Goal: Book appointment/travel/reservation

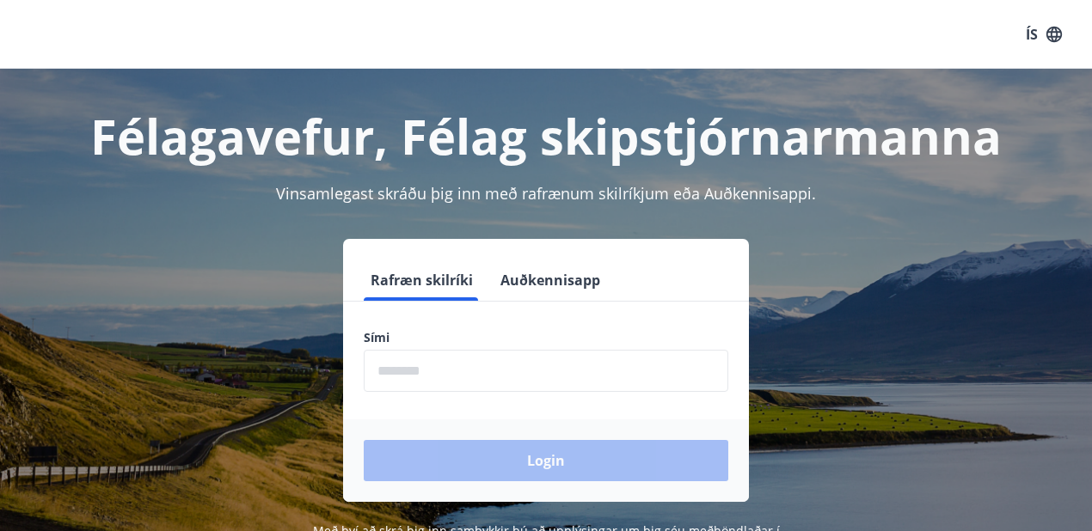
click at [401, 371] on input "phone" at bounding box center [546, 371] width 364 height 42
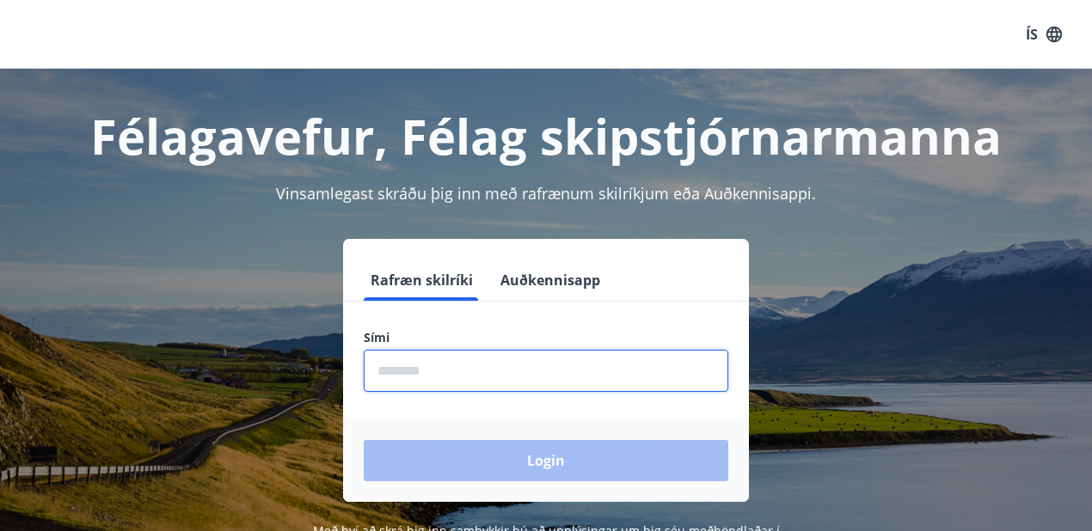
type input "********"
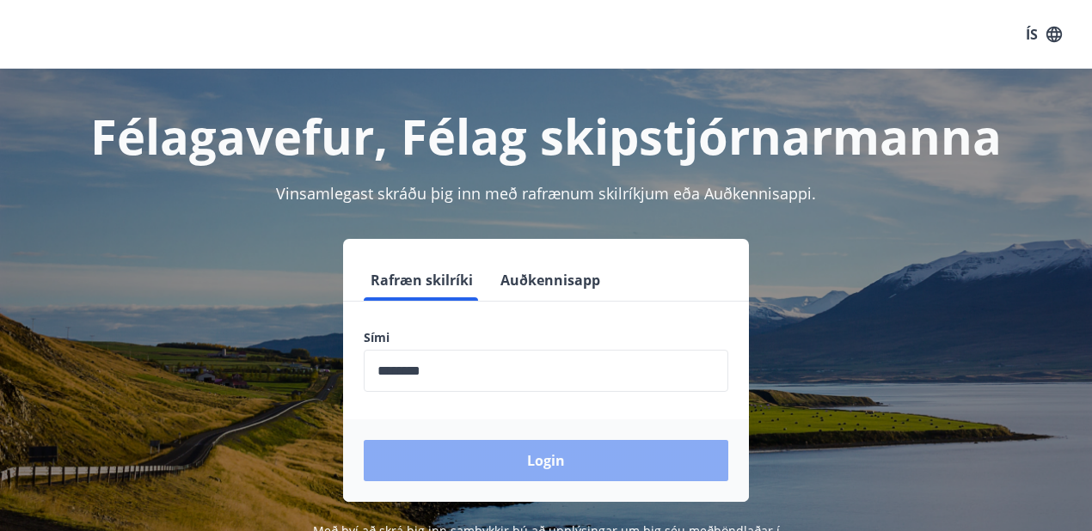
click at [516, 471] on button "Login" at bounding box center [546, 460] width 364 height 41
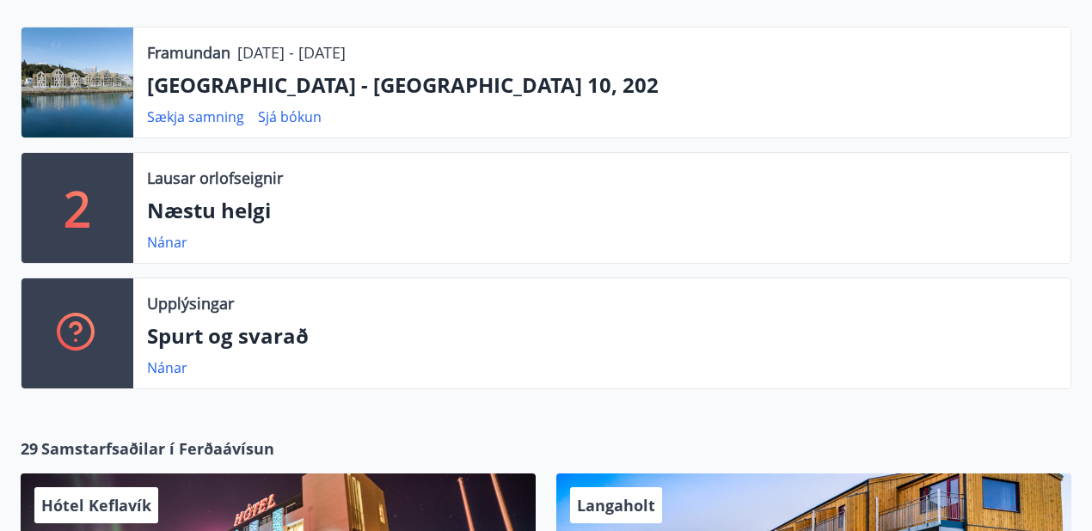
scroll to position [401, 0]
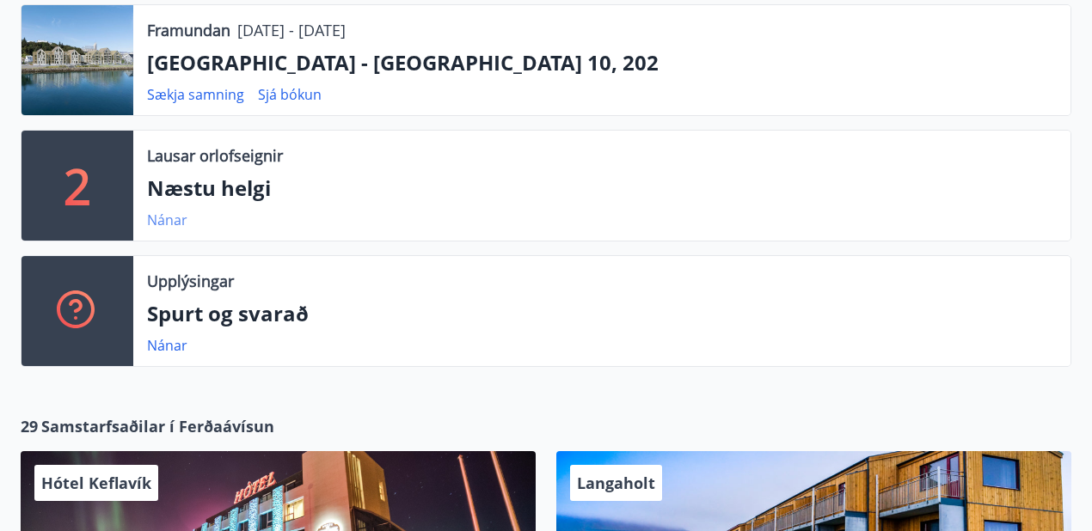
click at [162, 216] on link "Nánar" at bounding box center [167, 220] width 40 height 19
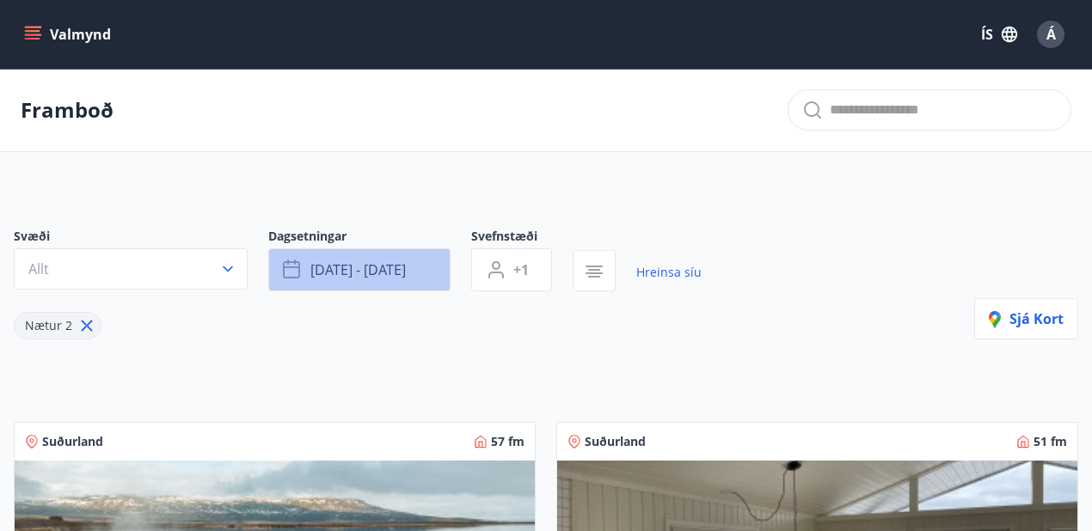
click at [291, 267] on icon "button" at bounding box center [291, 267] width 17 height 2
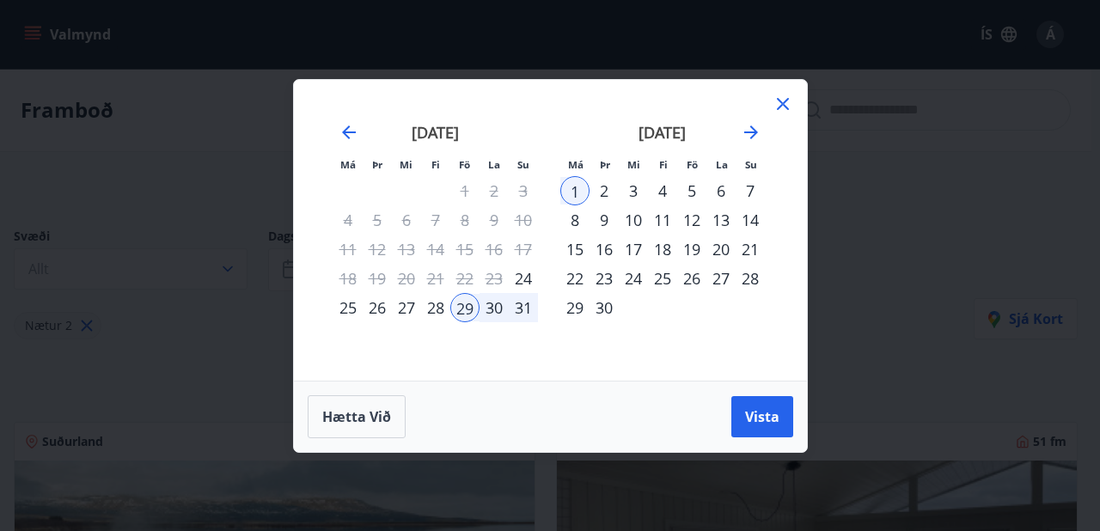
click at [693, 191] on div "5" at bounding box center [691, 190] width 29 height 29
click at [458, 306] on div "29" at bounding box center [464, 307] width 29 height 29
click at [747, 412] on span "Vista" at bounding box center [762, 416] width 34 height 19
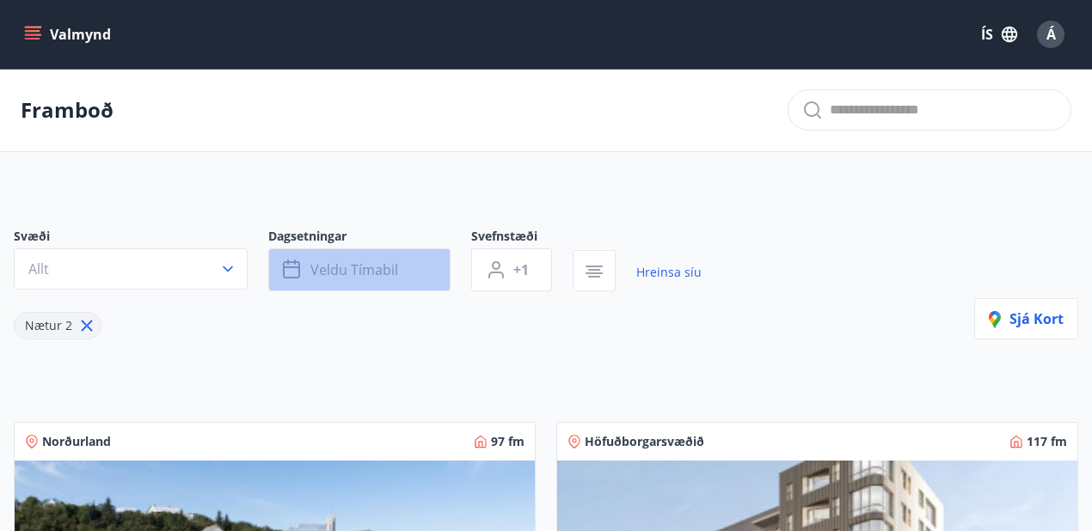
click at [285, 266] on icon "button" at bounding box center [291, 267] width 17 height 2
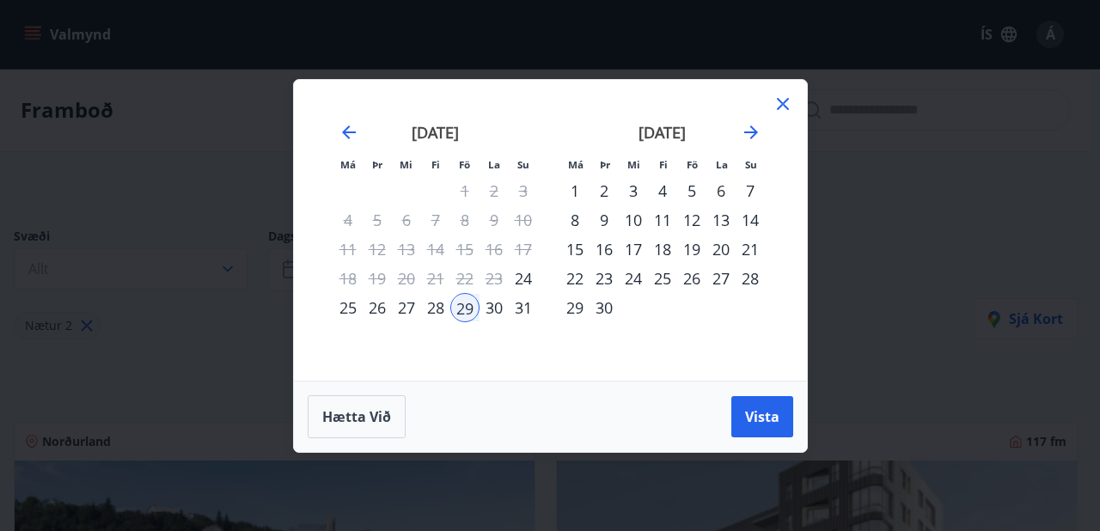
click at [695, 190] on div "5" at bounding box center [691, 190] width 29 height 29
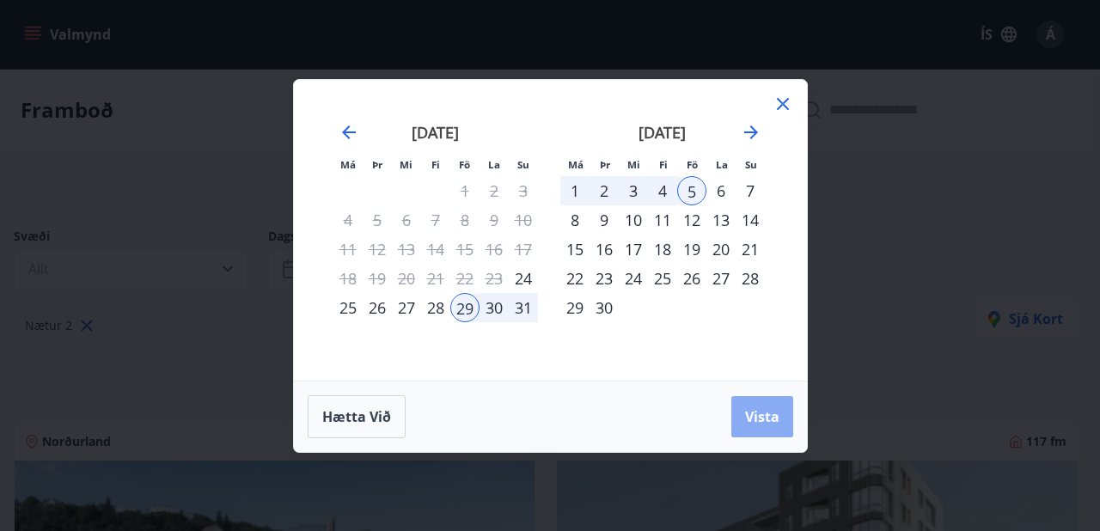
click at [755, 421] on span "Vista" at bounding box center [762, 416] width 34 height 19
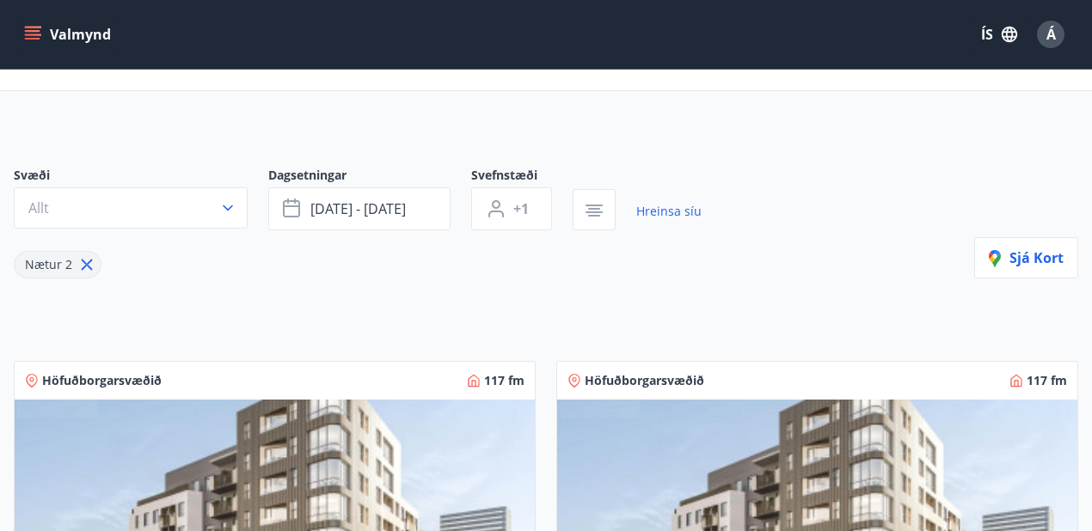
scroll to position [57, 0]
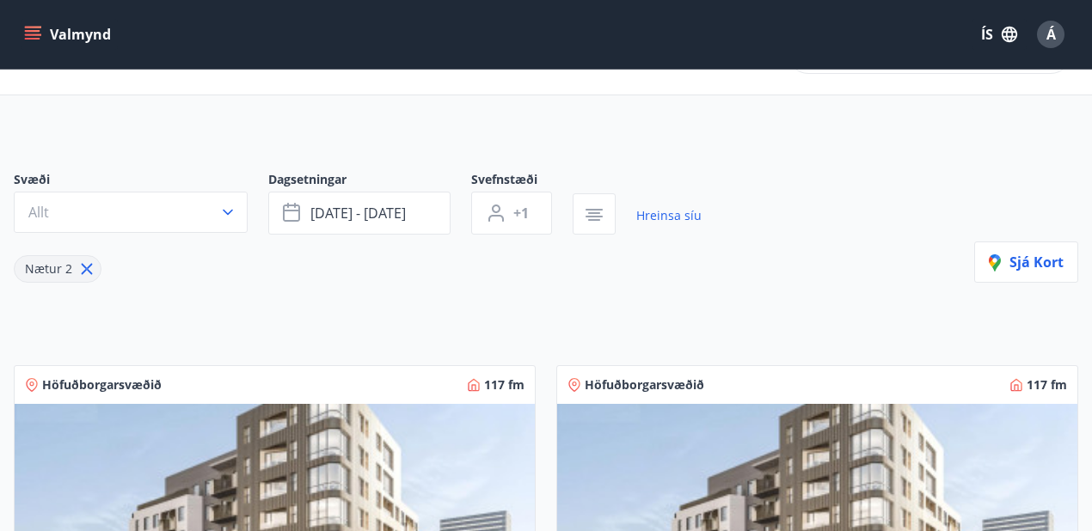
click at [222, 207] on icon "button" at bounding box center [227, 212] width 17 height 17
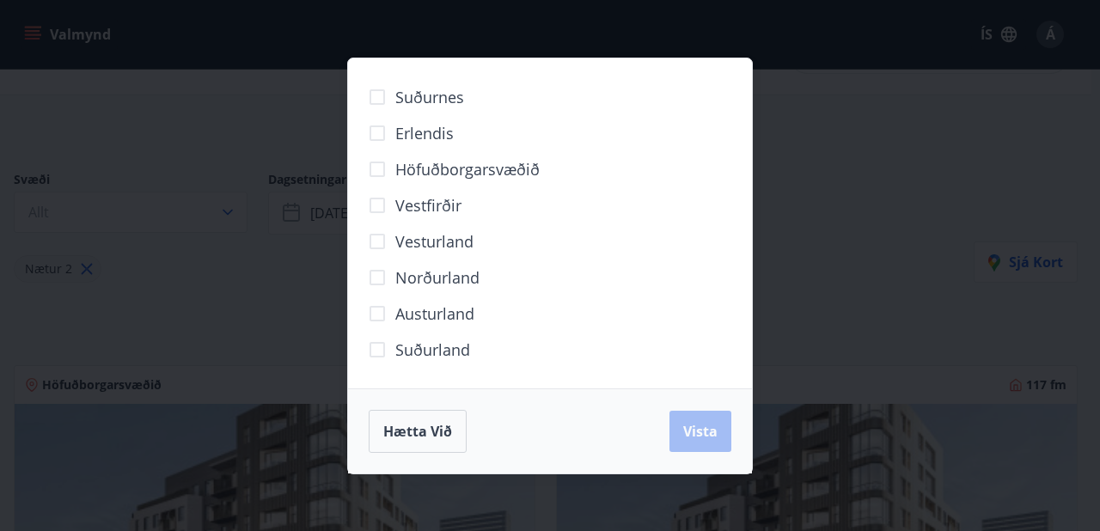
click at [409, 241] on span "Vesturland" at bounding box center [434, 241] width 78 height 22
click at [696, 431] on span "Vista" at bounding box center [700, 431] width 34 height 19
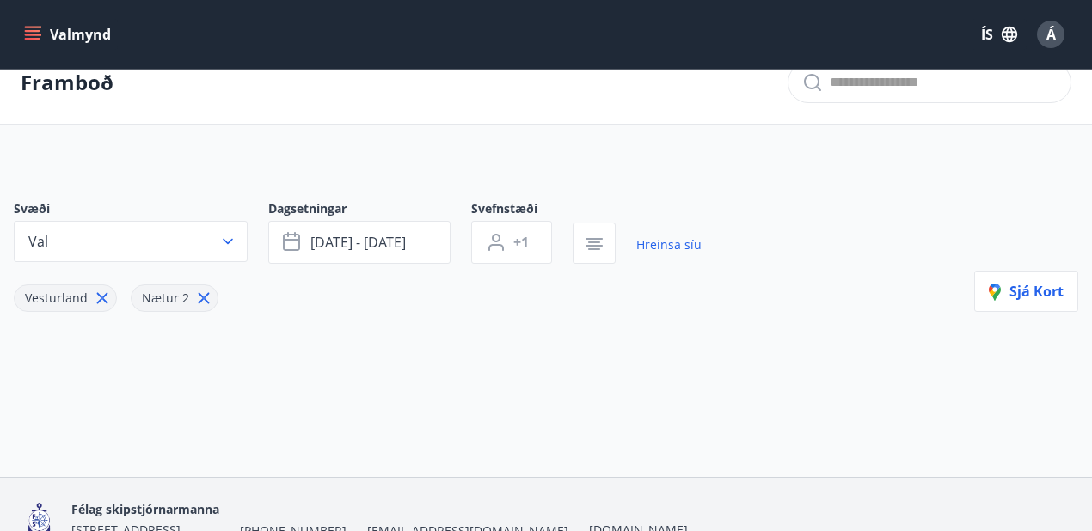
scroll to position [2, 0]
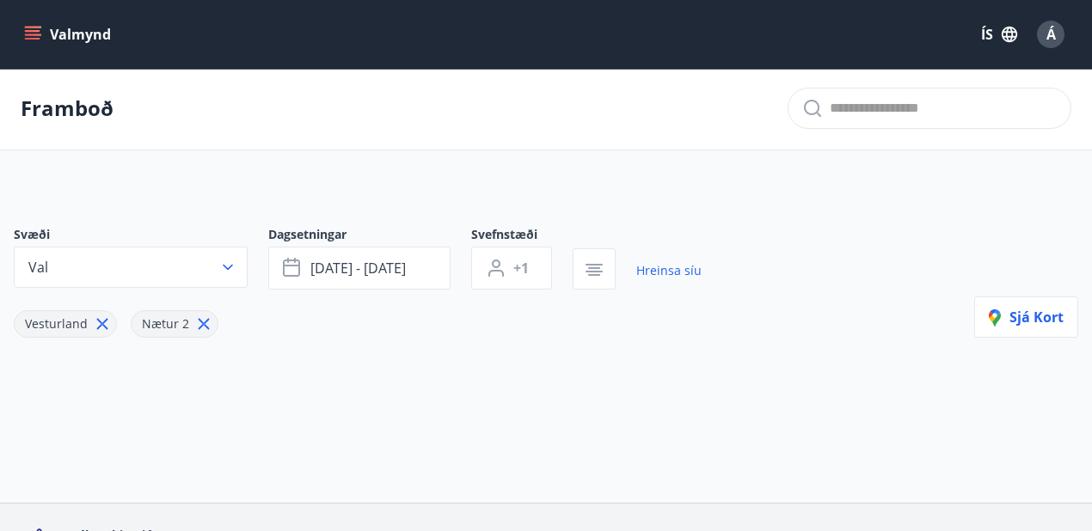
click at [230, 266] on icon "button" at bounding box center [227, 267] width 17 height 17
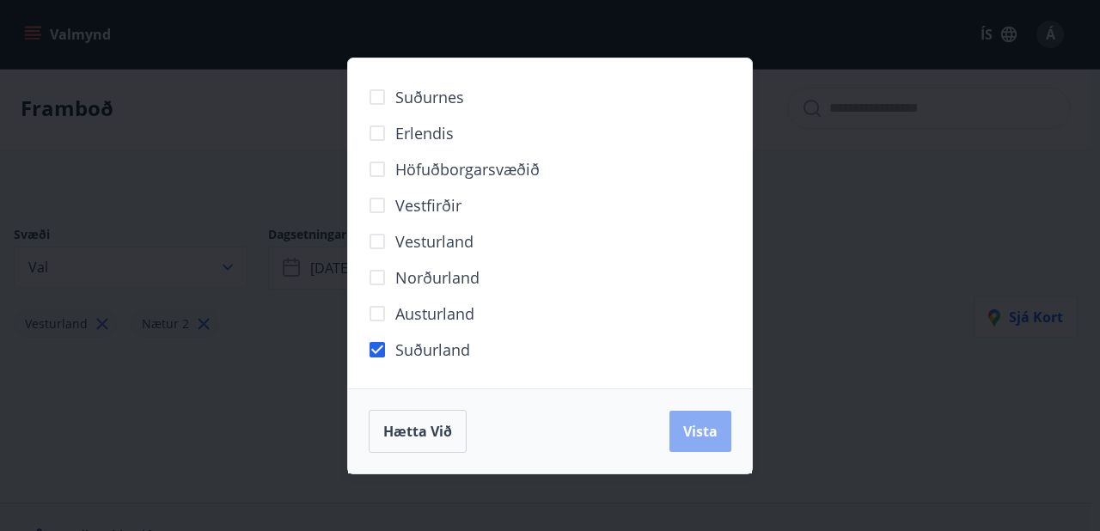
click at [698, 431] on span "Vista" at bounding box center [700, 431] width 34 height 19
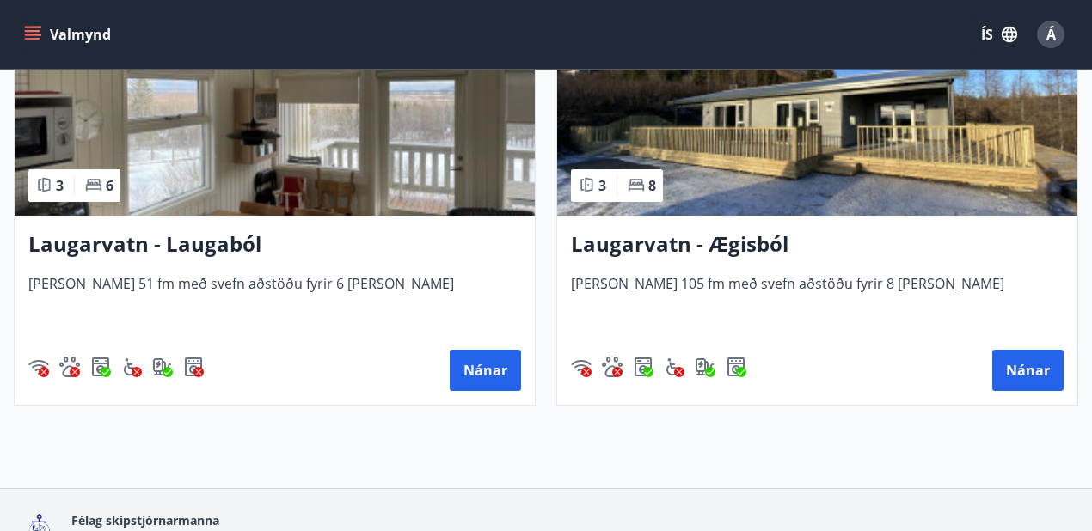
scroll to position [970, 0]
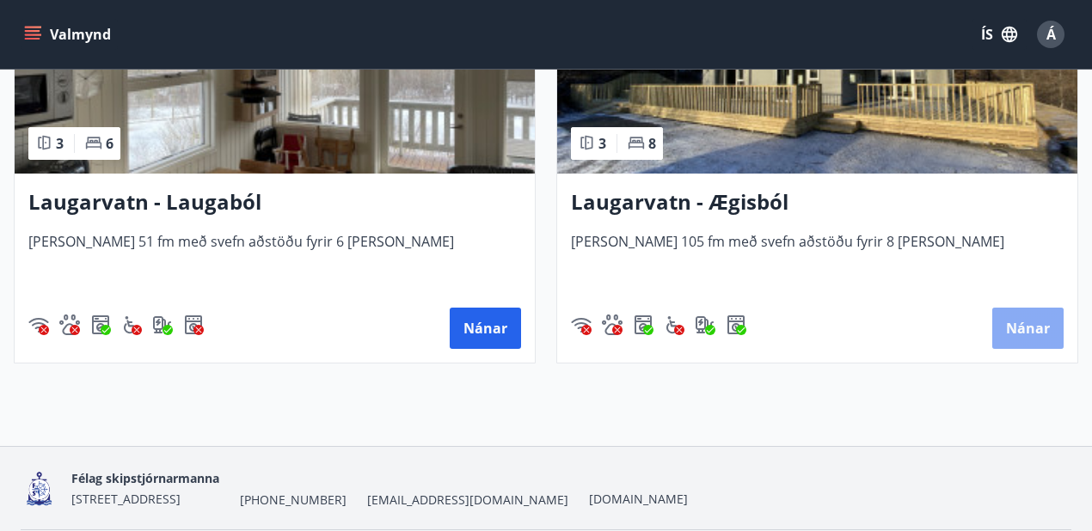
click at [1023, 332] on button "Nánar" at bounding box center [1027, 328] width 71 height 41
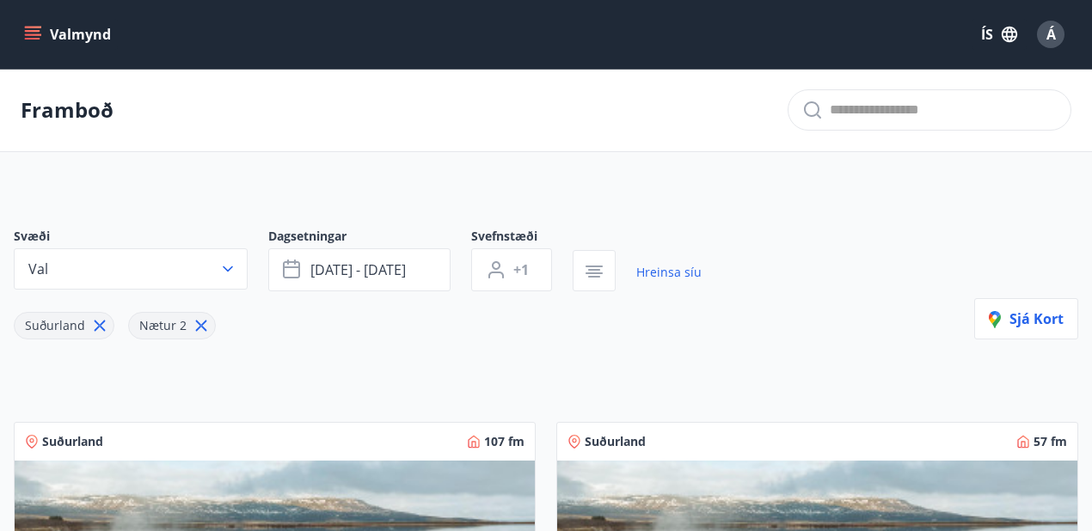
click at [231, 266] on icon "button" at bounding box center [228, 269] width 10 height 6
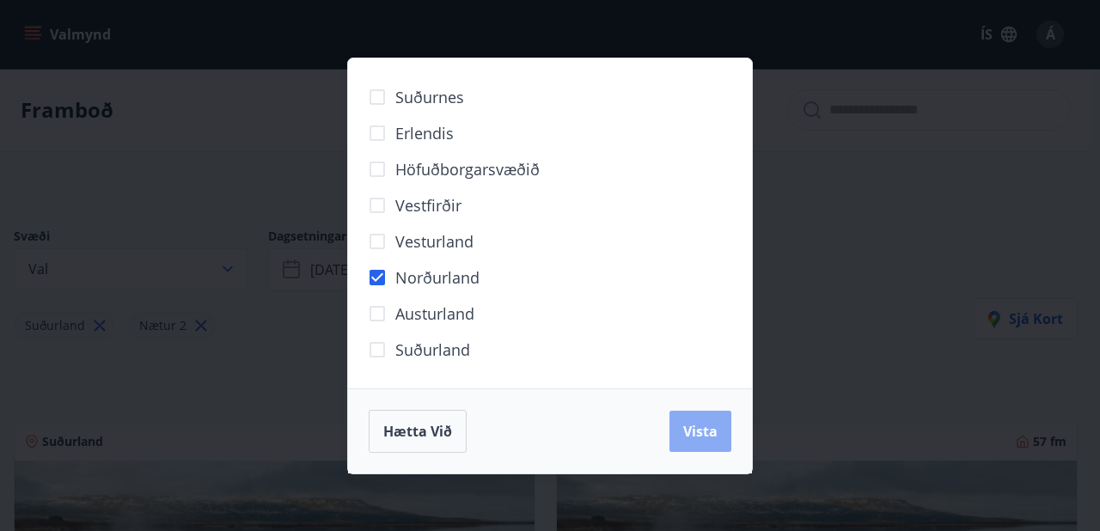
click at [710, 434] on span "Vista" at bounding box center [700, 431] width 34 height 19
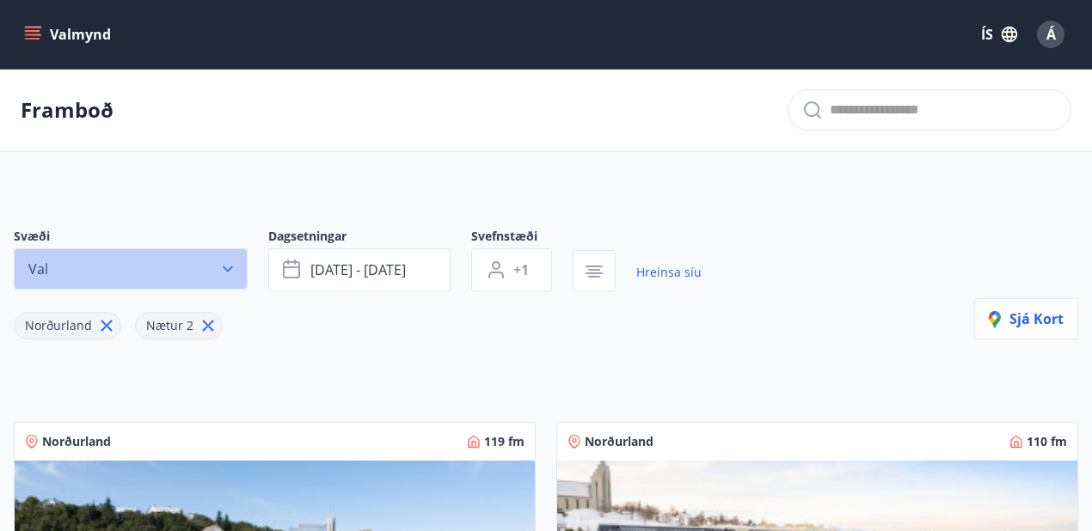
click at [223, 266] on icon "button" at bounding box center [227, 268] width 17 height 17
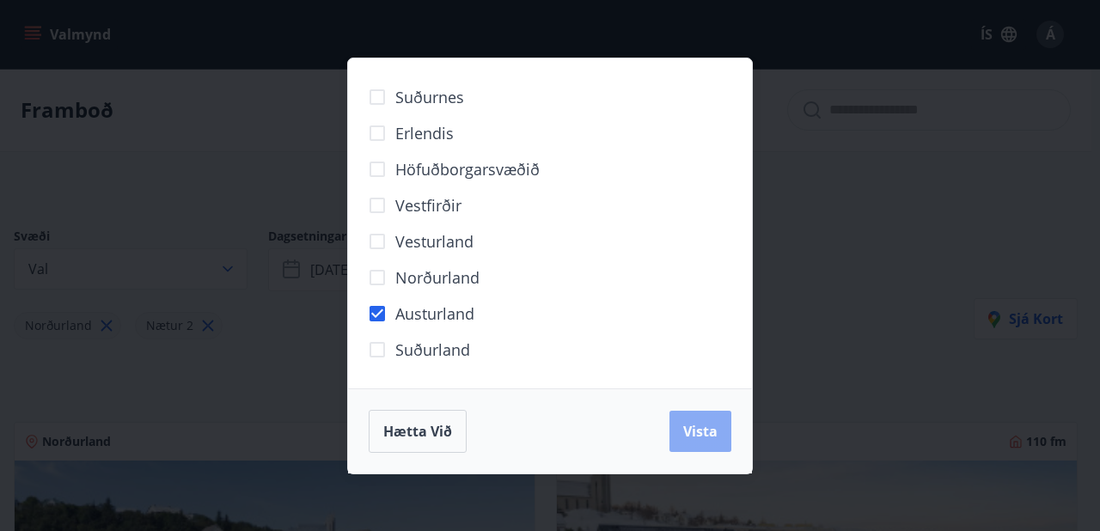
click at [689, 425] on span "Vista" at bounding box center [700, 431] width 34 height 19
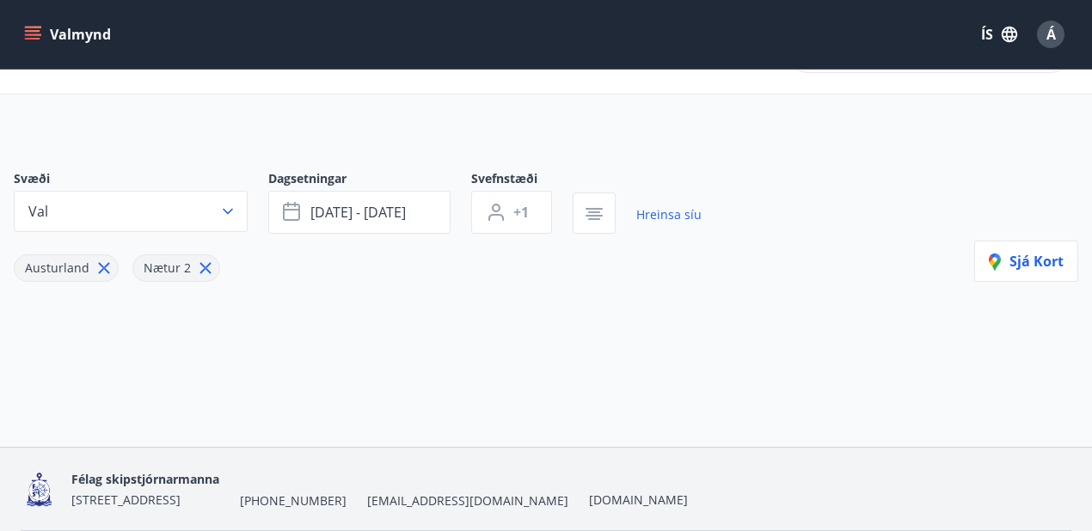
scroll to position [2, 0]
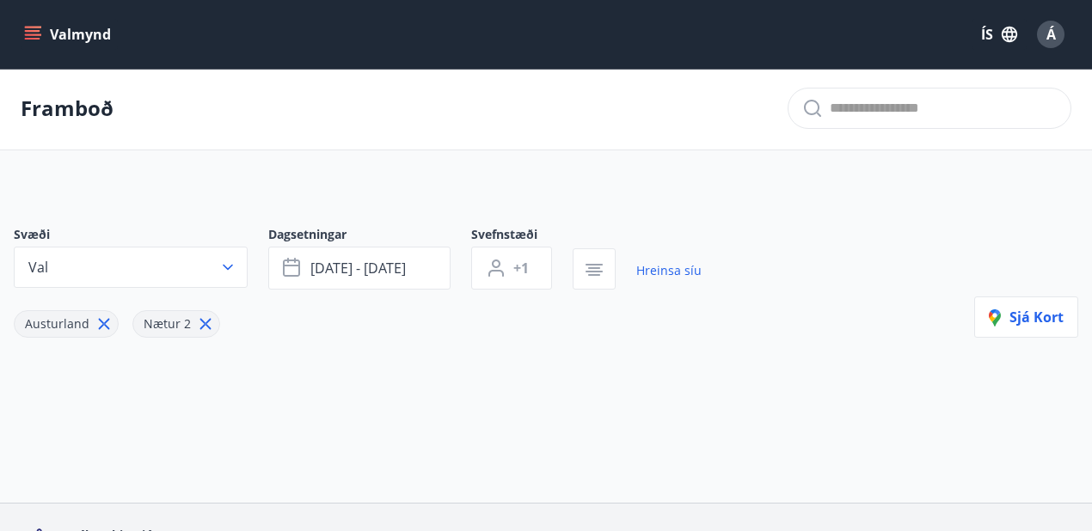
click at [196, 317] on icon at bounding box center [205, 324] width 19 height 19
click at [99, 320] on icon at bounding box center [104, 324] width 19 height 19
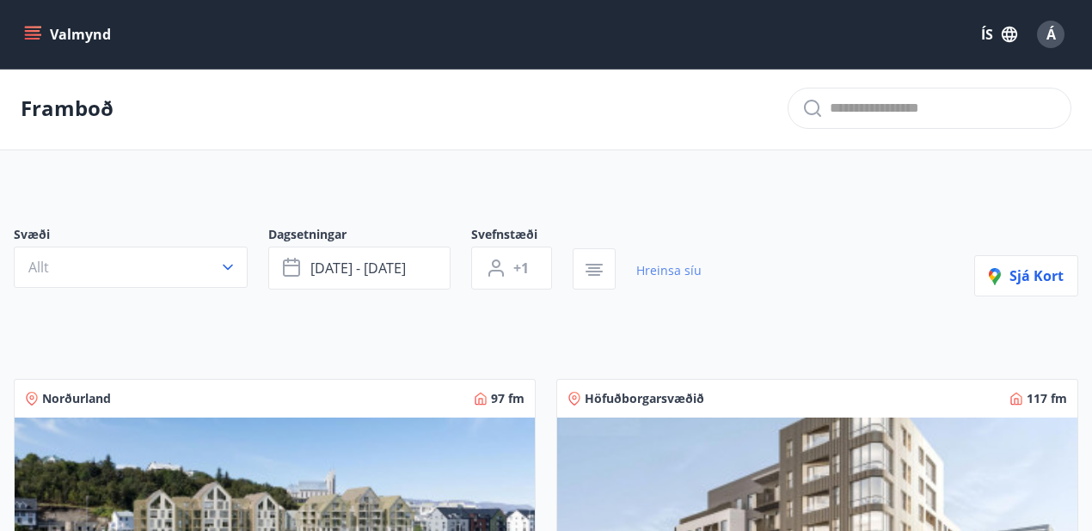
click at [655, 271] on link "Hreinsa síu" at bounding box center [668, 271] width 65 height 38
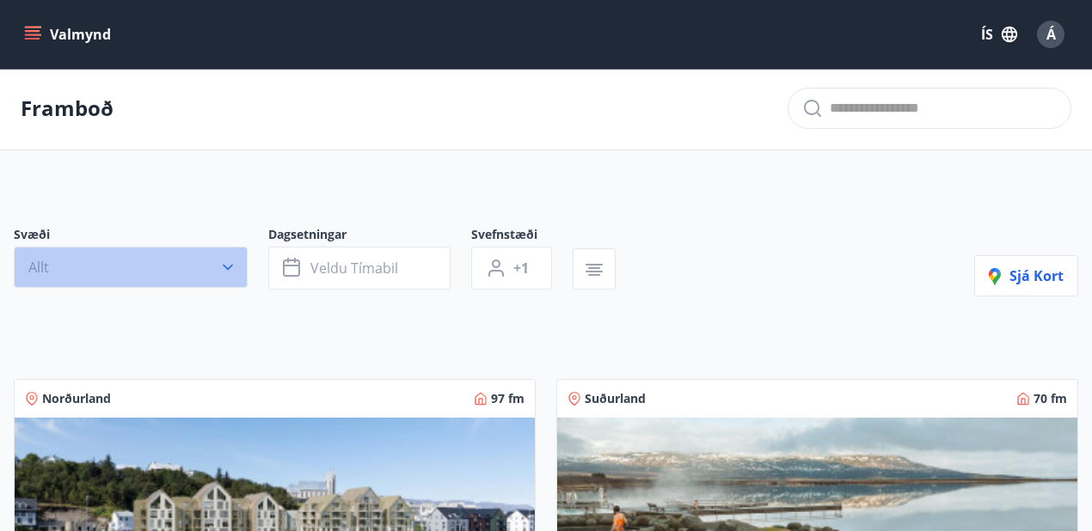
click at [226, 265] on icon "button" at bounding box center [227, 267] width 17 height 17
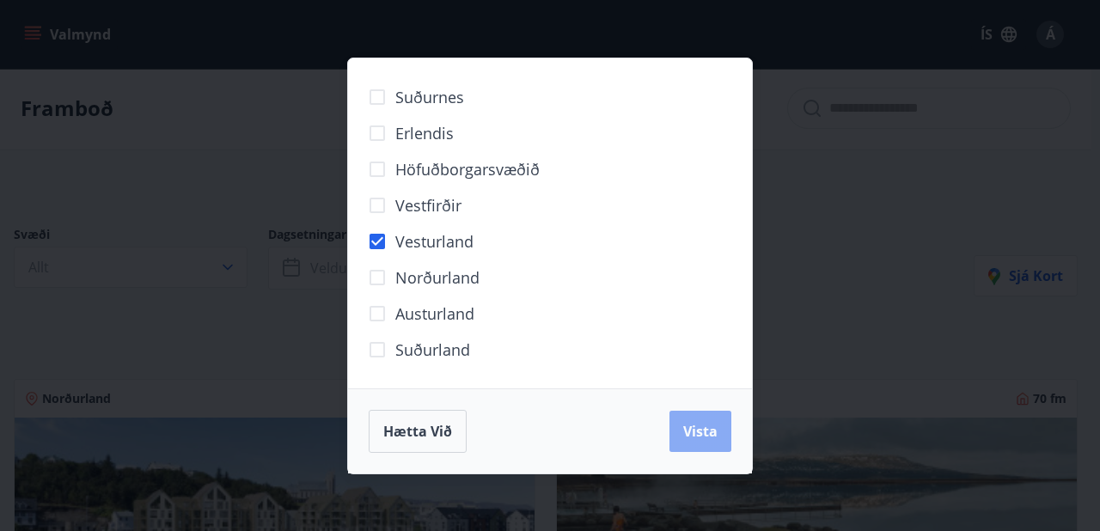
click at [695, 428] on span "Vista" at bounding box center [700, 431] width 34 height 19
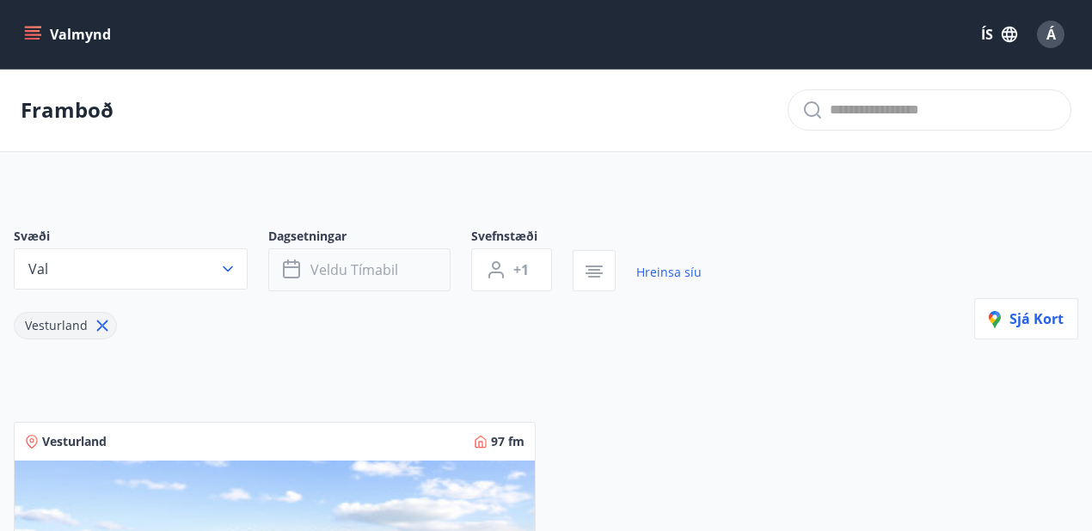
click at [287, 267] on icon "button" at bounding box center [291, 267] width 17 height 2
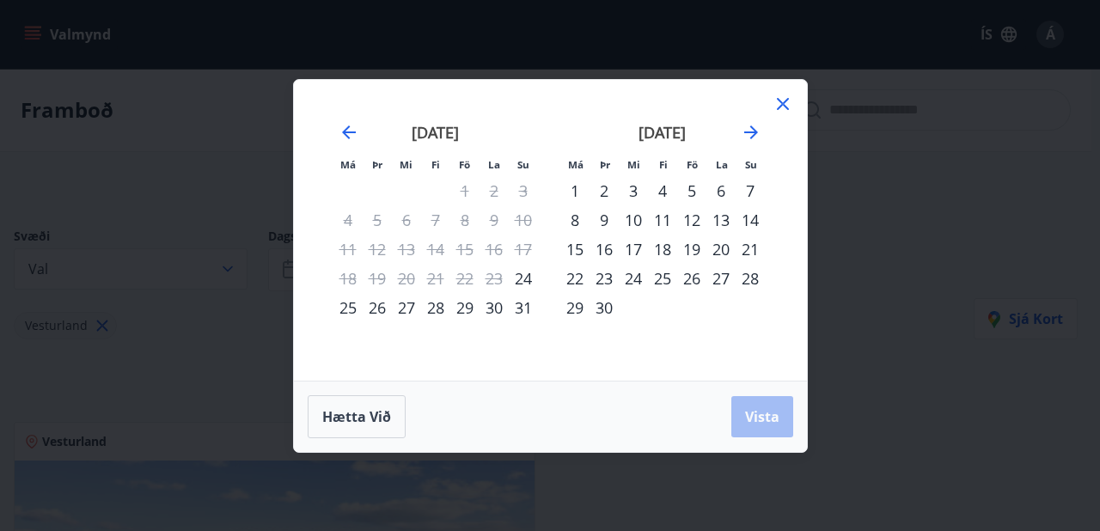
click at [464, 307] on div "29" at bounding box center [464, 307] width 29 height 29
click at [691, 187] on div "5" at bounding box center [691, 190] width 29 height 29
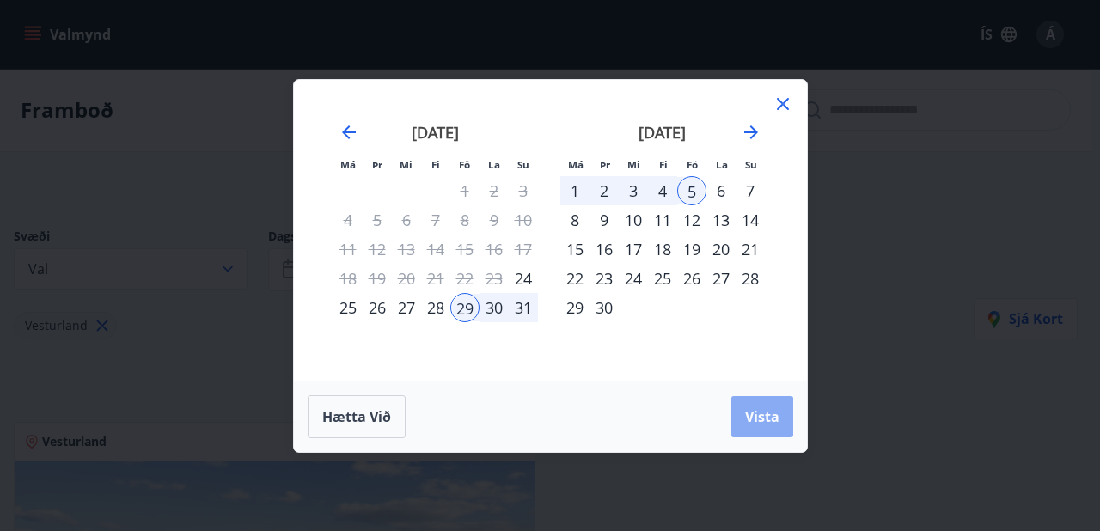
click at [765, 408] on span "Vista" at bounding box center [762, 416] width 34 height 19
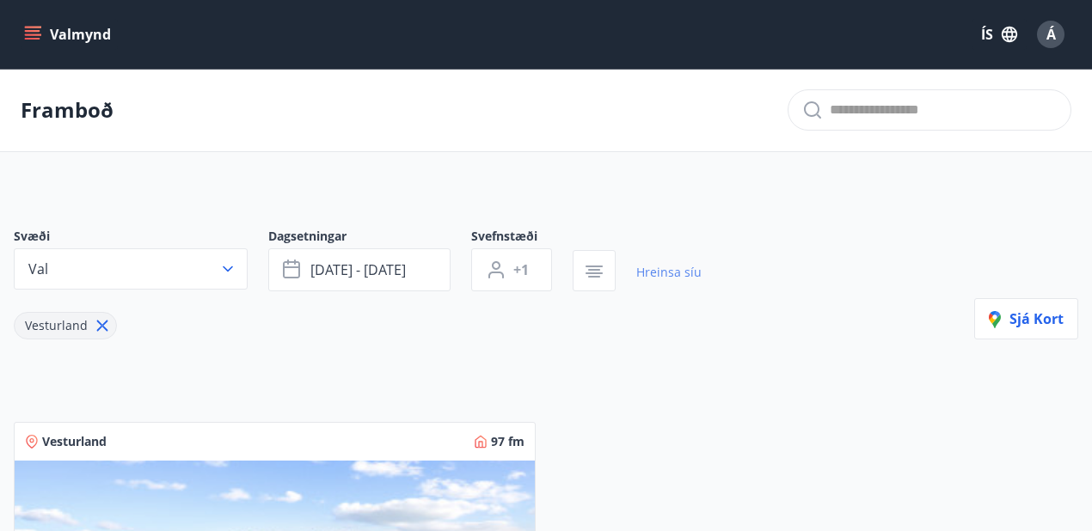
click at [657, 270] on link "Hreinsa síu" at bounding box center [668, 273] width 65 height 38
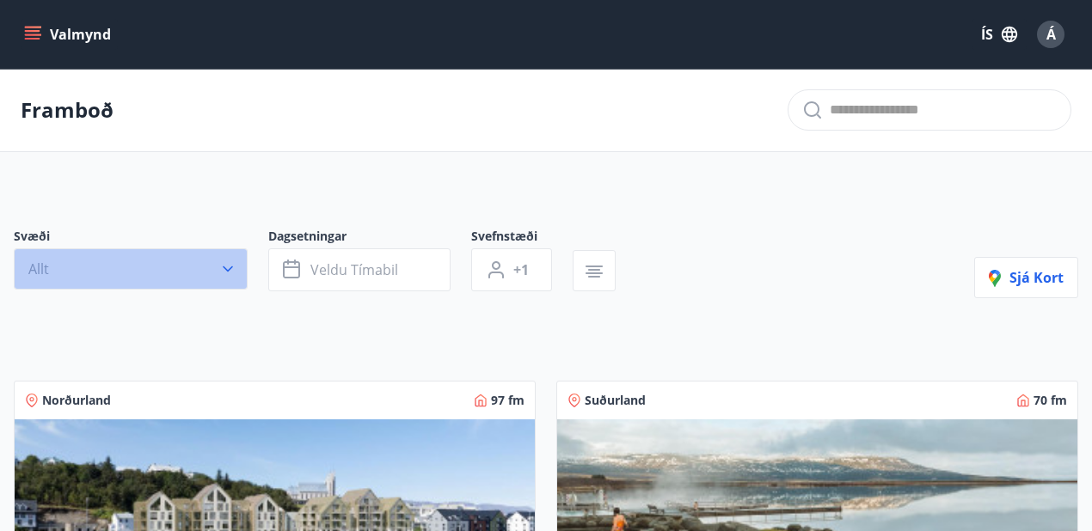
click at [175, 277] on button "Allt" at bounding box center [131, 268] width 234 height 41
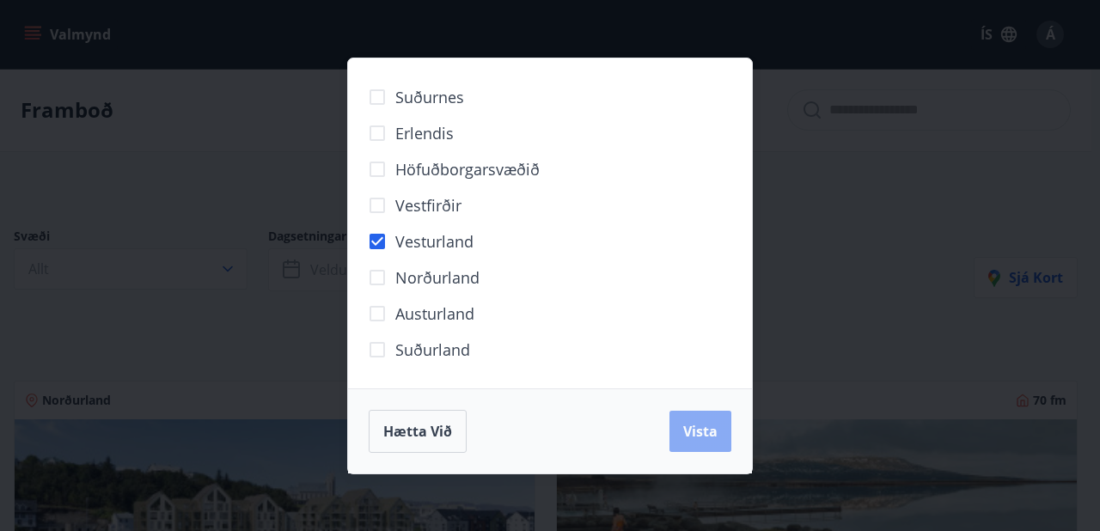
click at [695, 434] on span "Vista" at bounding box center [700, 431] width 34 height 19
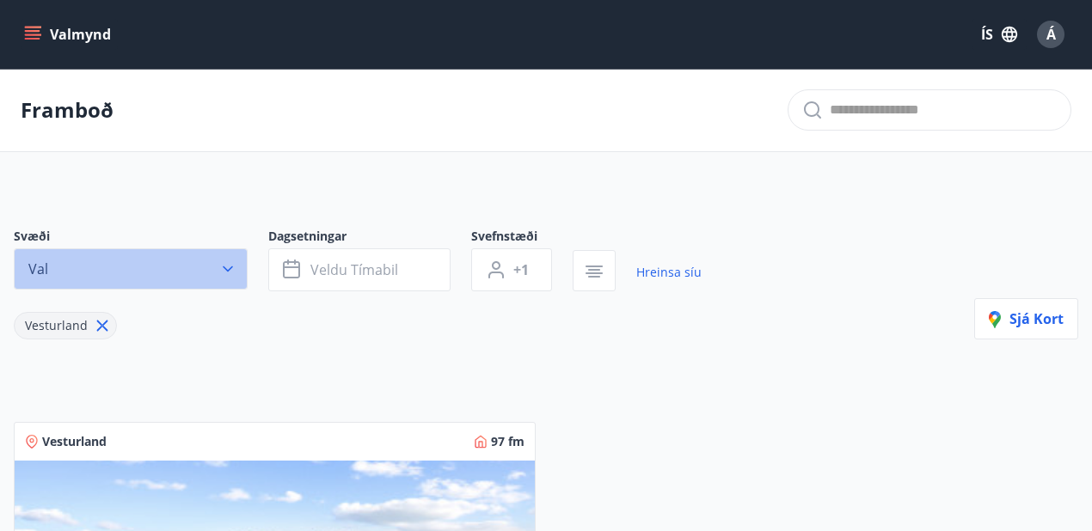
click at [239, 272] on button "Val" at bounding box center [131, 268] width 234 height 41
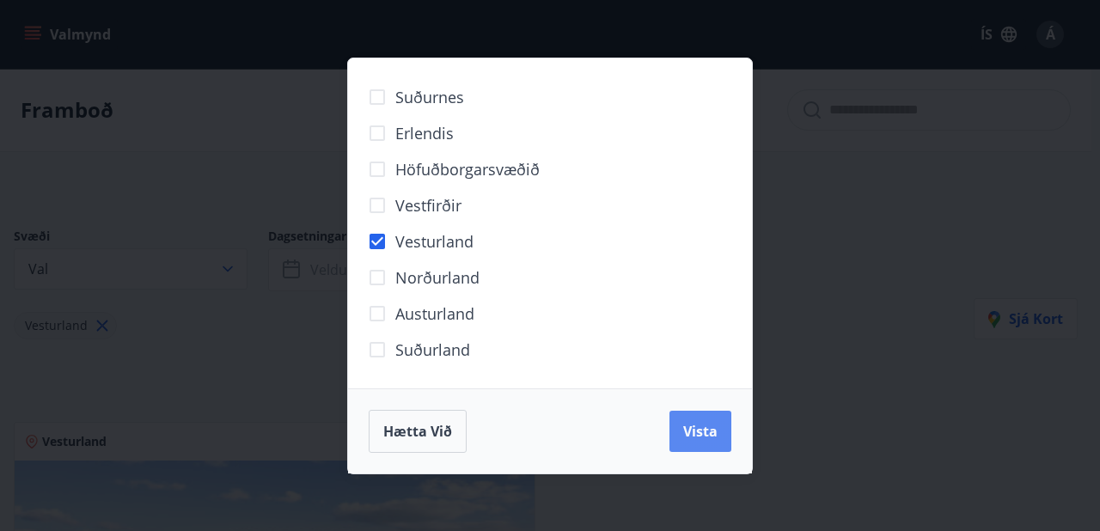
click at [687, 431] on span "Vista" at bounding box center [700, 431] width 34 height 19
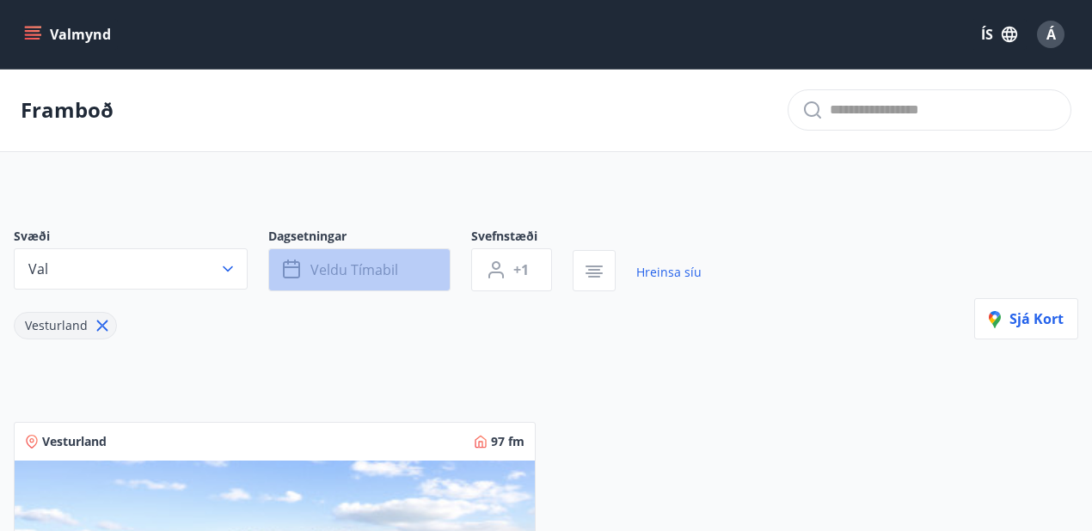
click at [294, 265] on icon "button" at bounding box center [293, 270] width 21 height 21
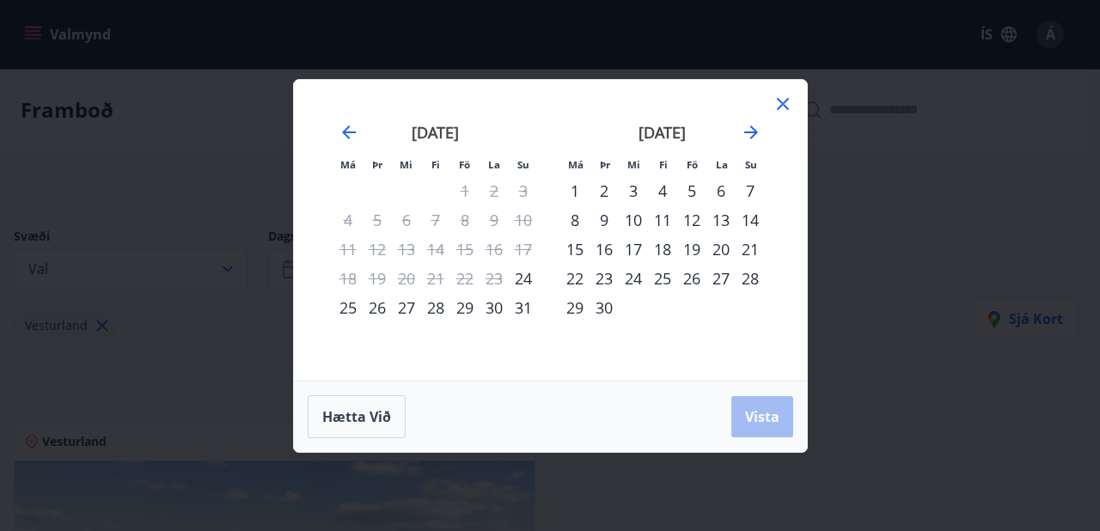
click at [461, 308] on div "29" at bounding box center [464, 307] width 29 height 29
click at [690, 188] on div "5" at bounding box center [691, 190] width 29 height 29
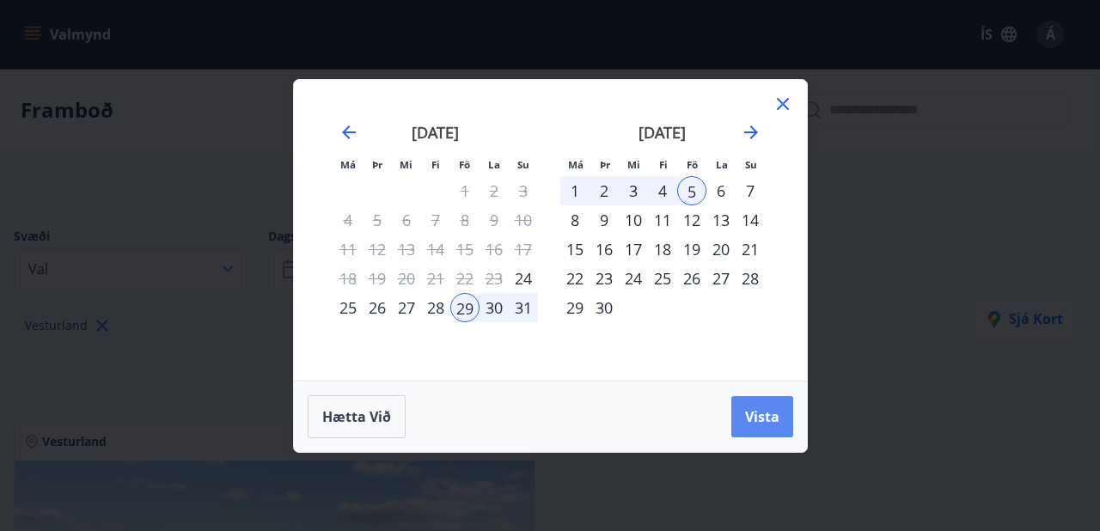
click at [763, 409] on span "Vista" at bounding box center [762, 416] width 34 height 19
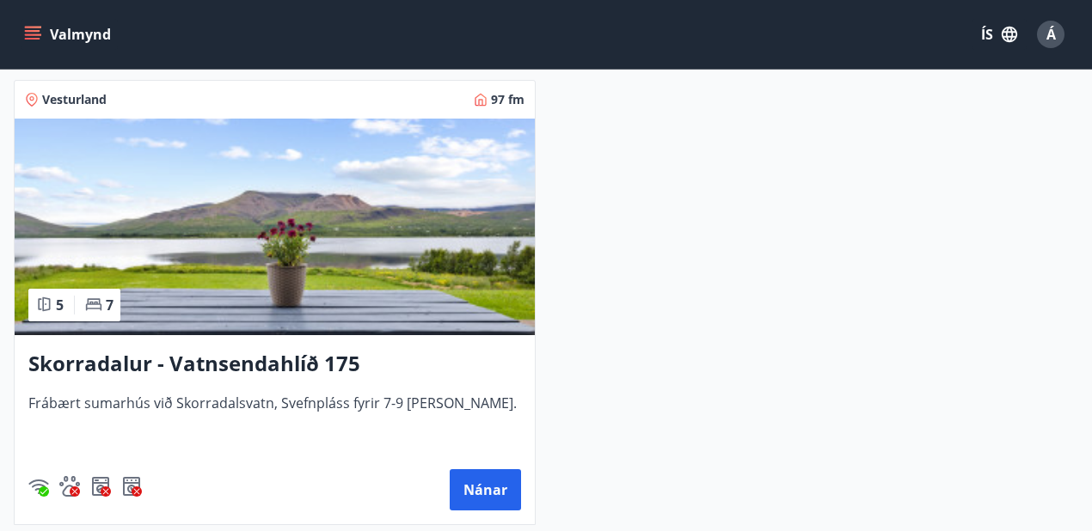
scroll to position [332, 0]
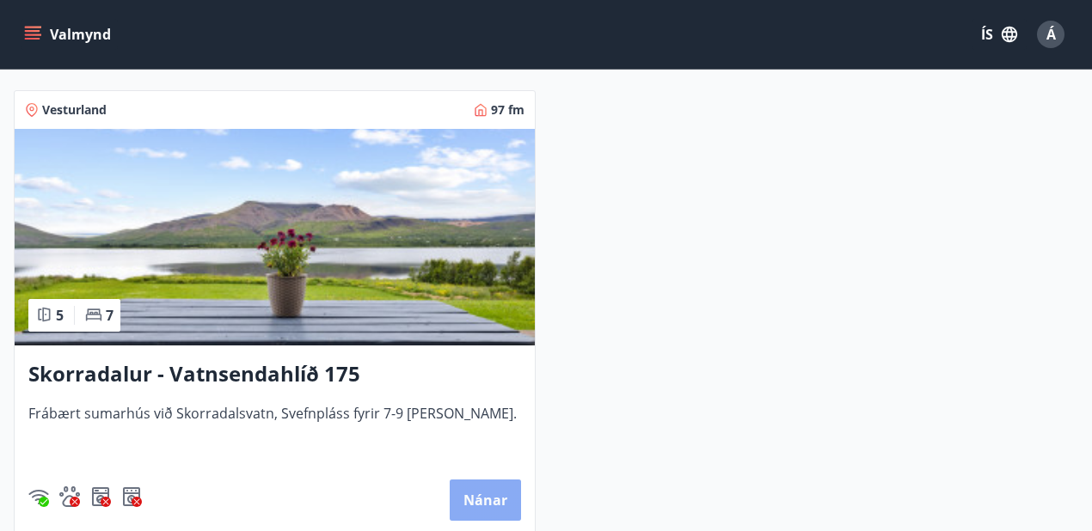
click at [469, 495] on button "Nánar" at bounding box center [485, 500] width 71 height 41
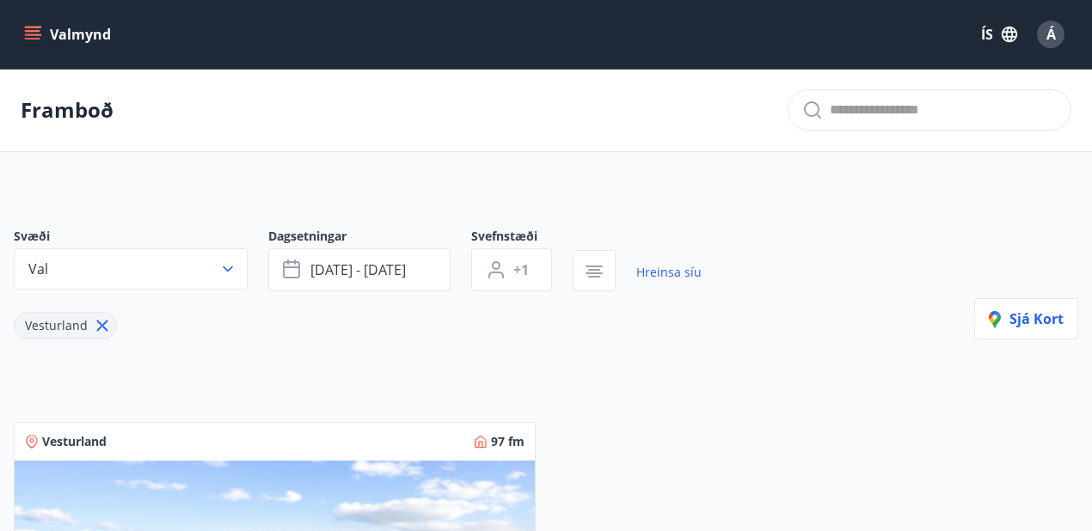
click at [213, 267] on button "Val" at bounding box center [131, 268] width 234 height 41
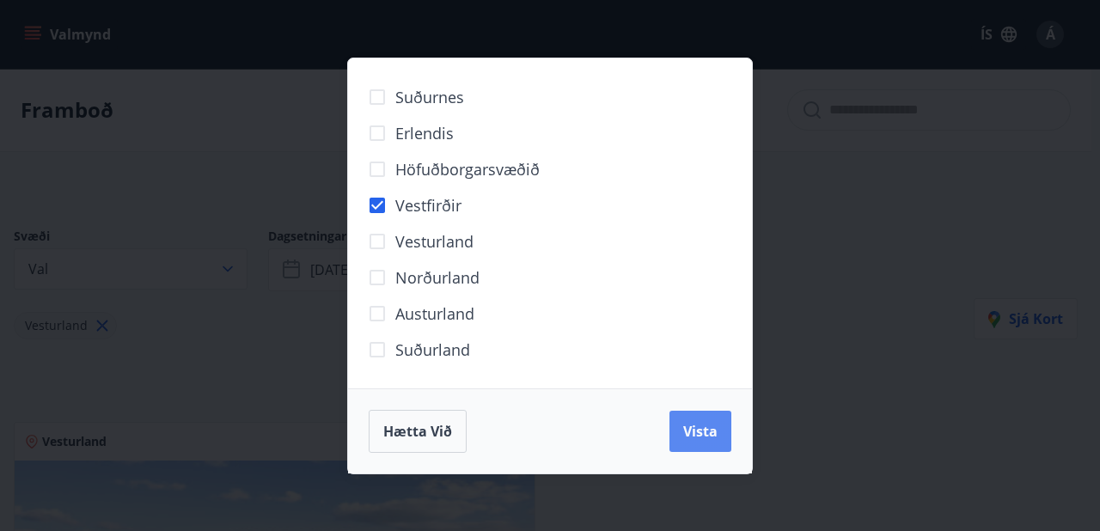
click at [695, 430] on span "Vista" at bounding box center [700, 431] width 34 height 19
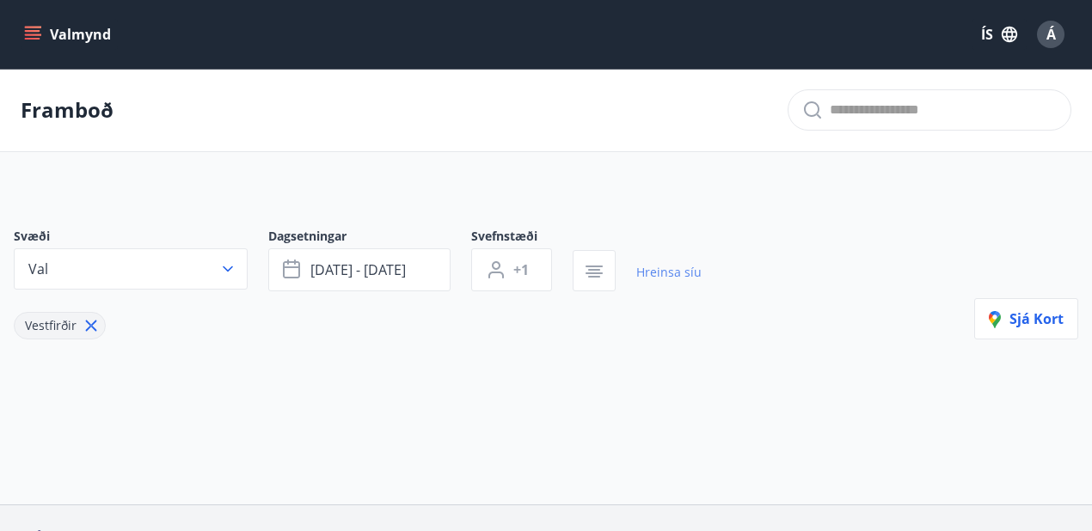
click at [664, 266] on link "Hreinsa síu" at bounding box center [668, 273] width 65 height 38
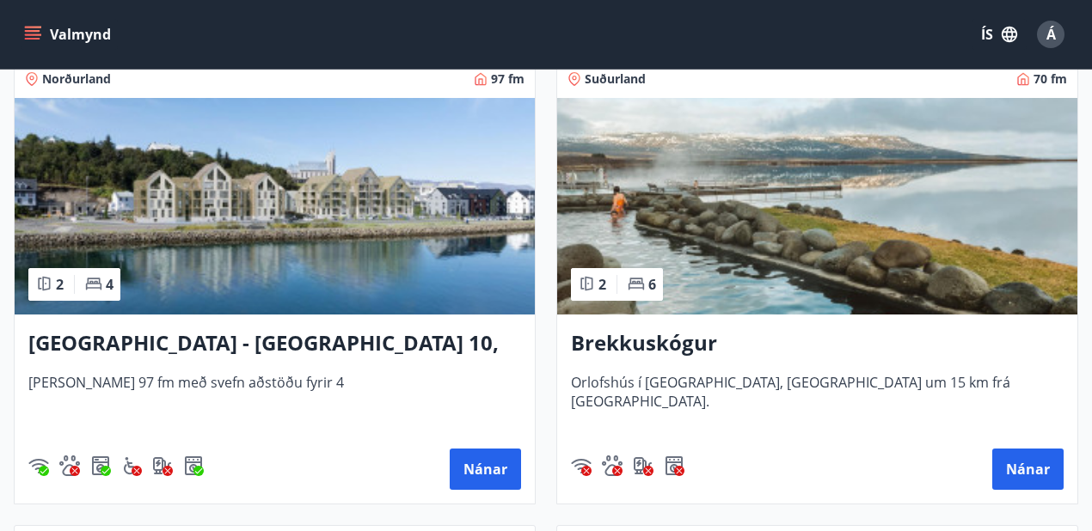
scroll to position [344, 0]
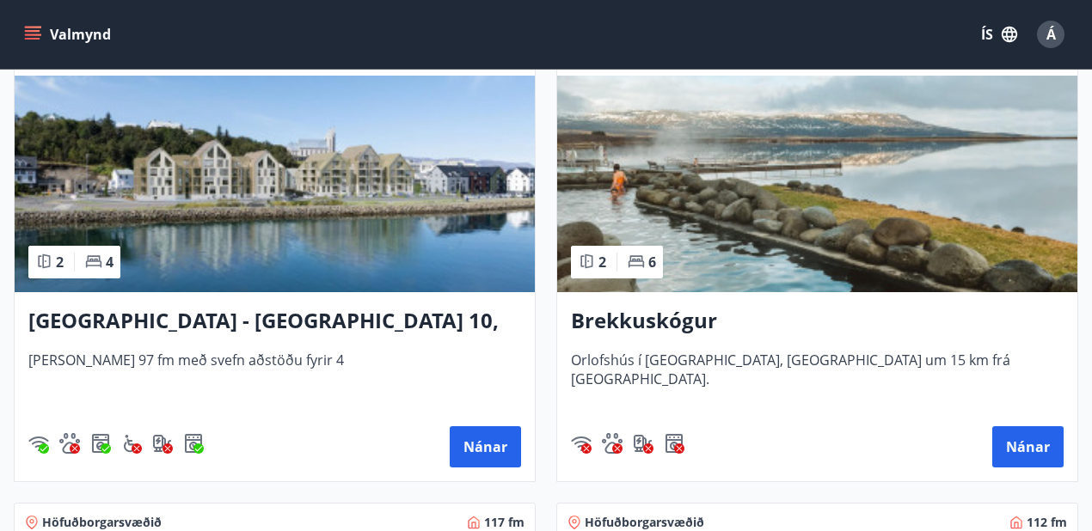
click at [610, 322] on h3 "Brekkuskógur" at bounding box center [817, 321] width 493 height 31
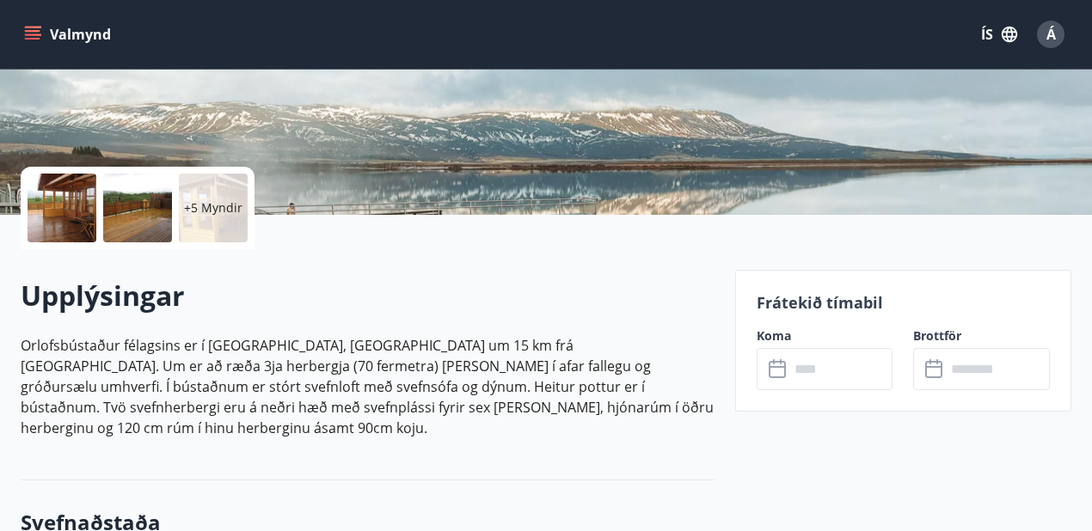
scroll to position [57, 0]
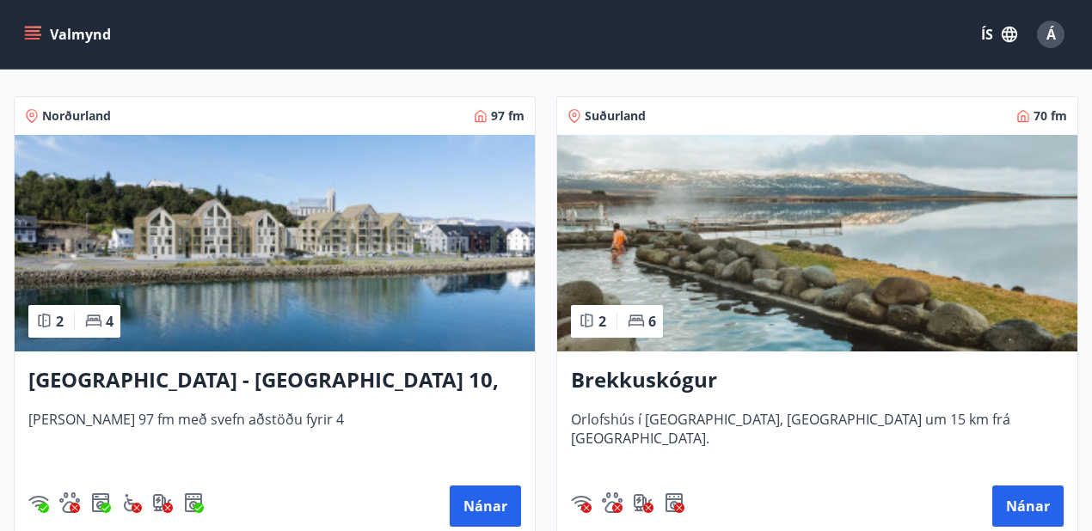
scroll to position [286, 0]
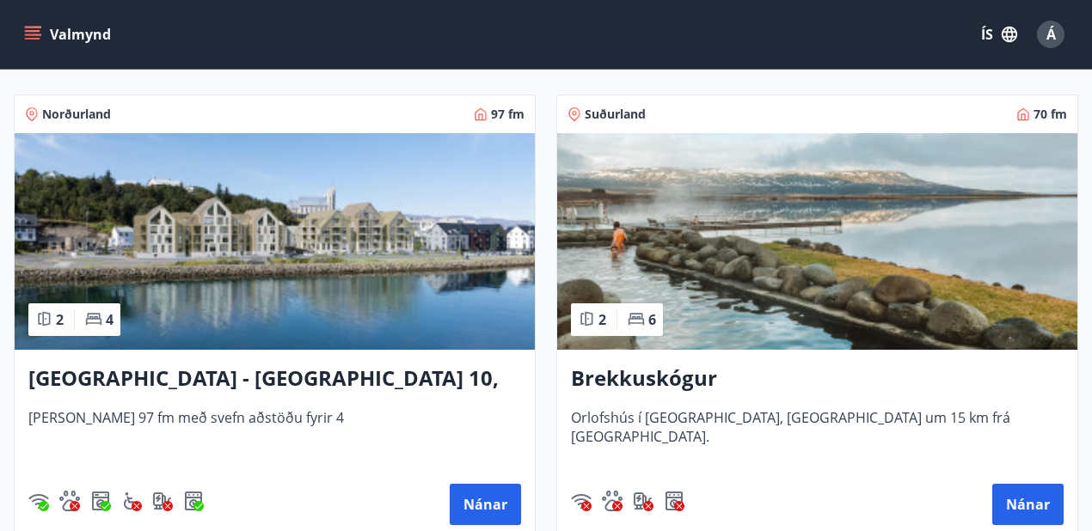
click at [140, 373] on h3 "Akureyri - Austurbrú 10, 202" at bounding box center [274, 379] width 493 height 31
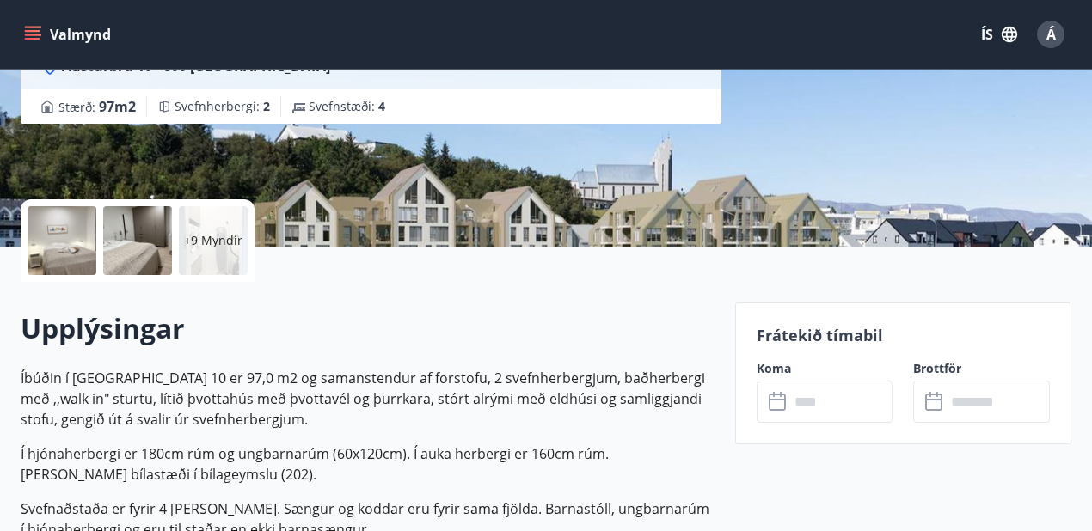
scroll to position [286, 0]
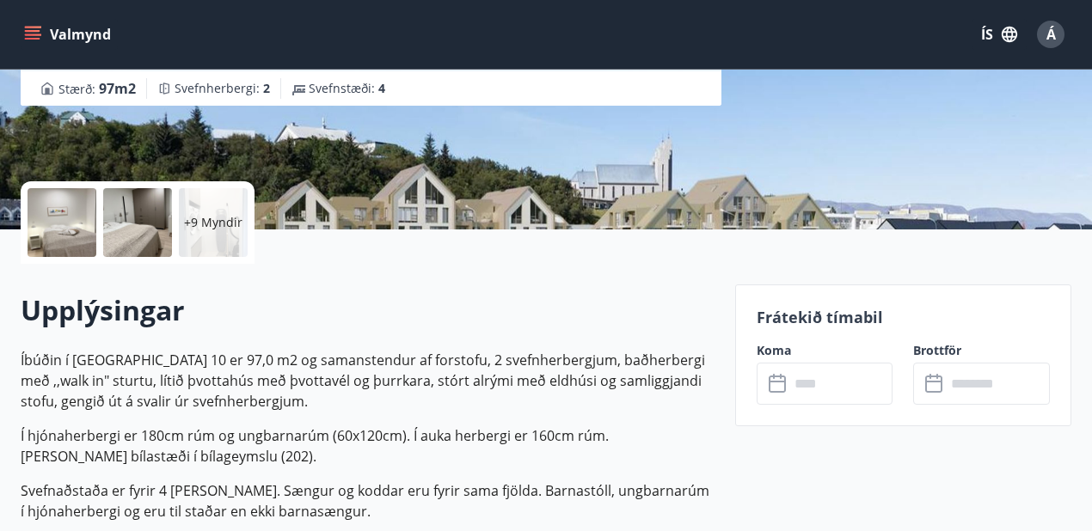
click at [770, 384] on icon at bounding box center [778, 384] width 21 height 21
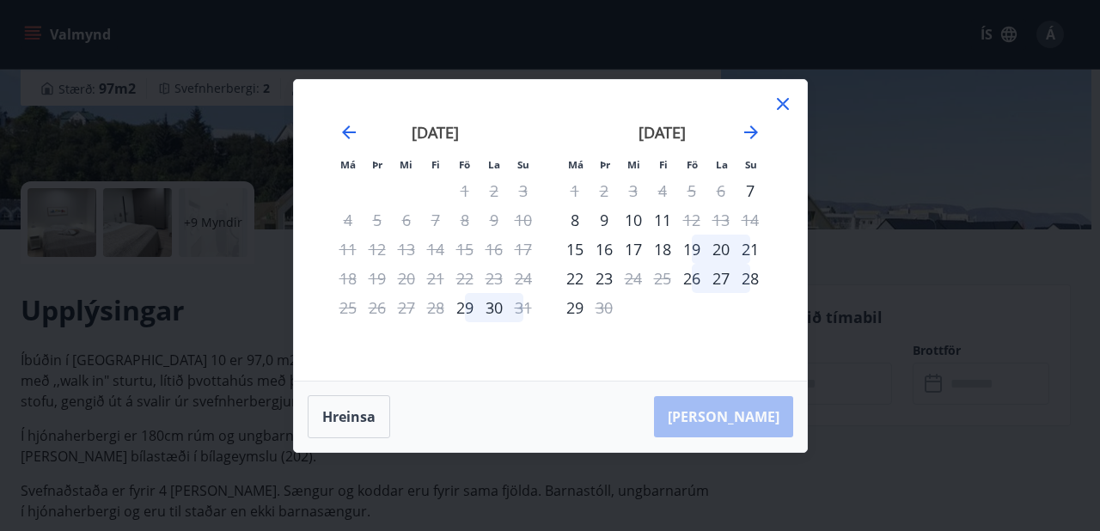
click at [775, 107] on icon at bounding box center [783, 104] width 21 height 21
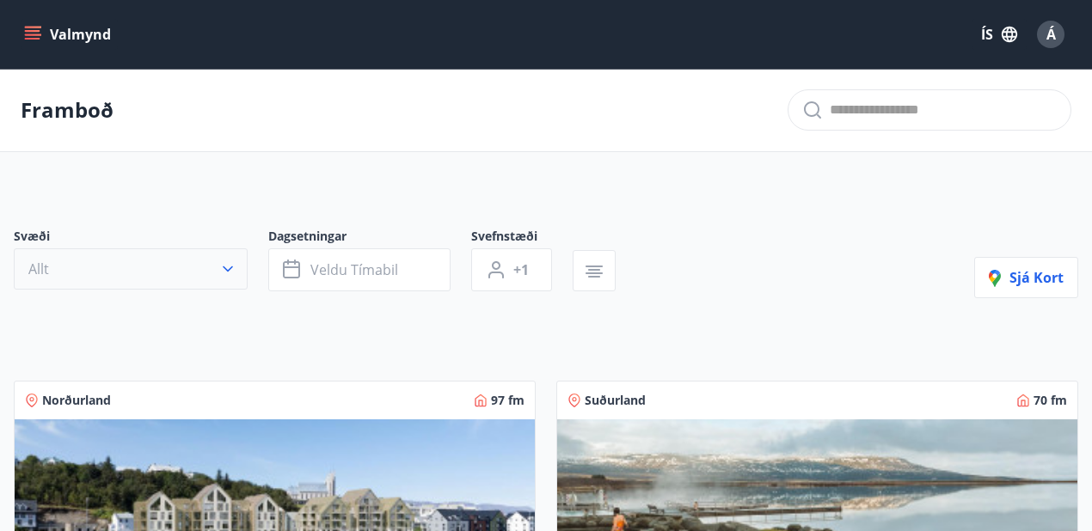
click at [187, 265] on button "Allt" at bounding box center [131, 268] width 234 height 41
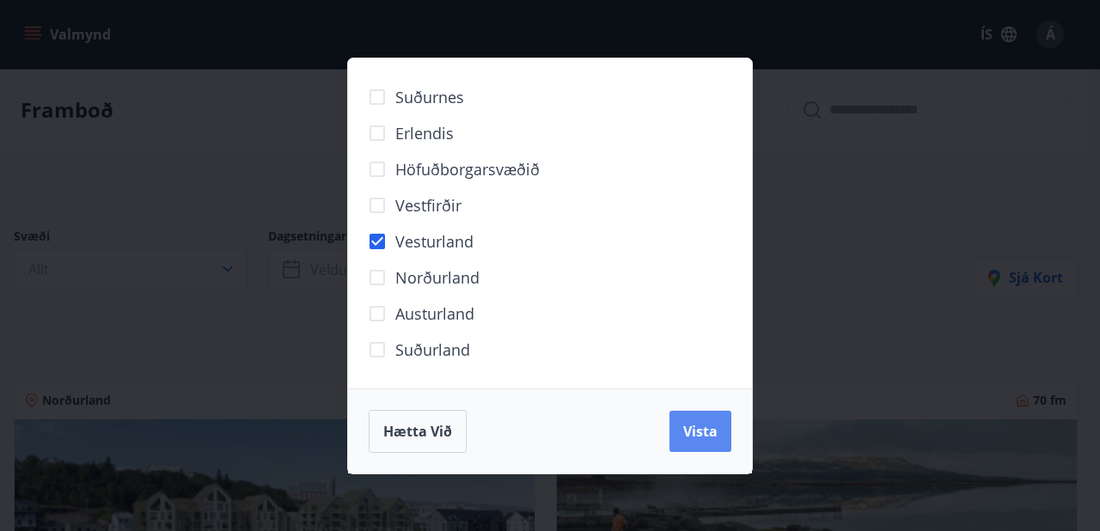
click at [682, 425] on button "Vista" at bounding box center [701, 431] width 62 height 41
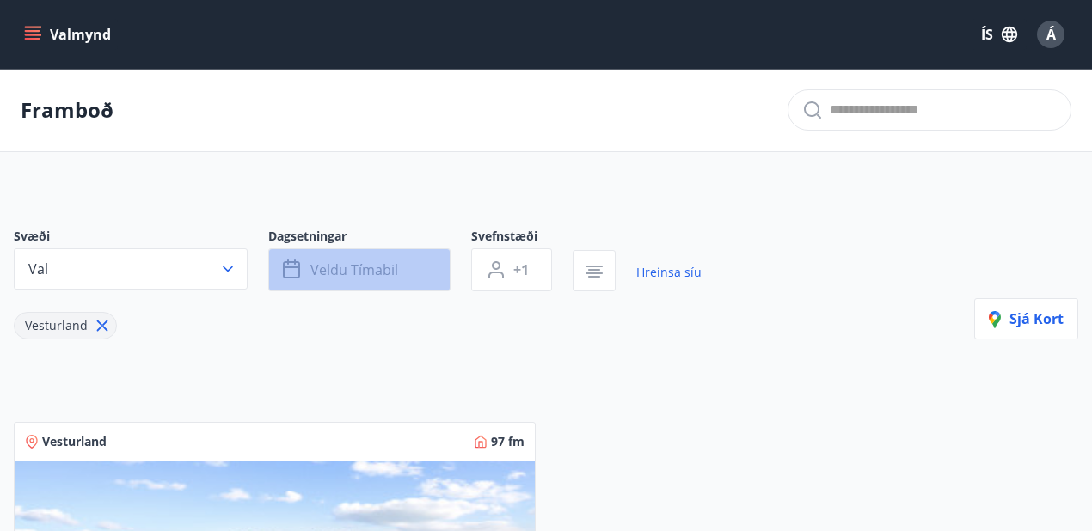
click at [285, 268] on icon "button" at bounding box center [293, 270] width 21 height 21
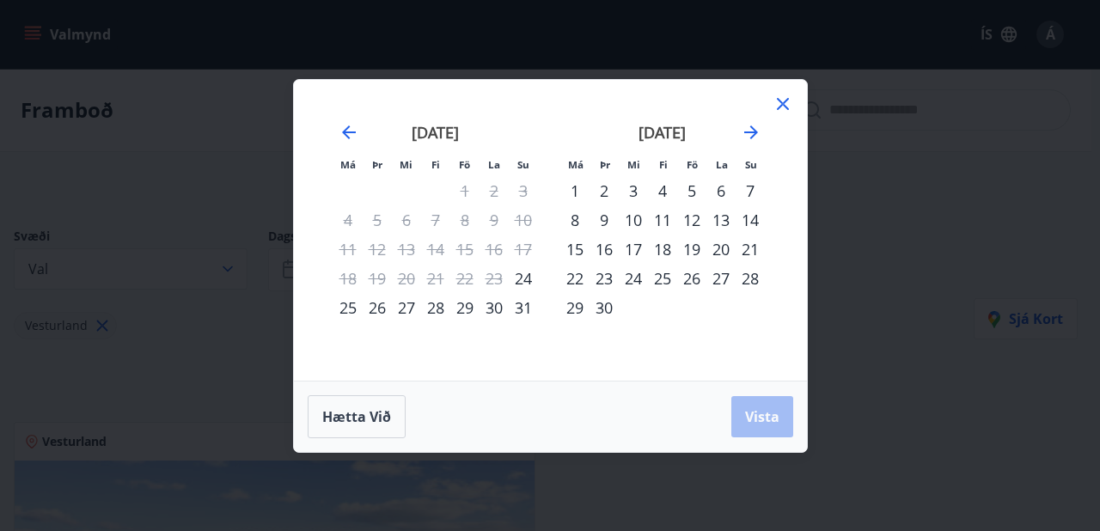
click at [464, 309] on div "29" at bounding box center [464, 307] width 29 height 29
click at [689, 193] on div "5" at bounding box center [691, 190] width 29 height 29
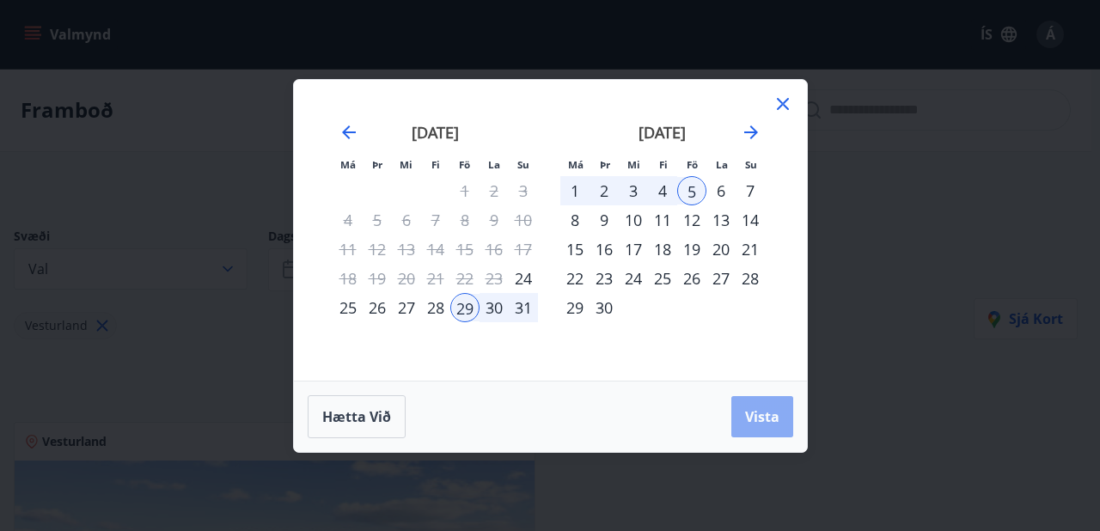
click at [766, 413] on span "Vista" at bounding box center [762, 416] width 34 height 19
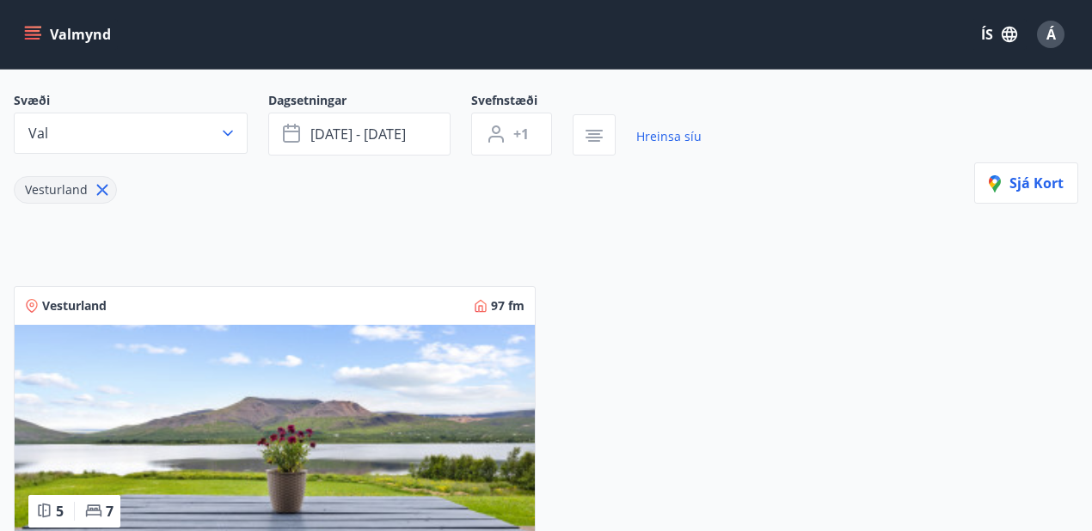
scroll to position [114, 0]
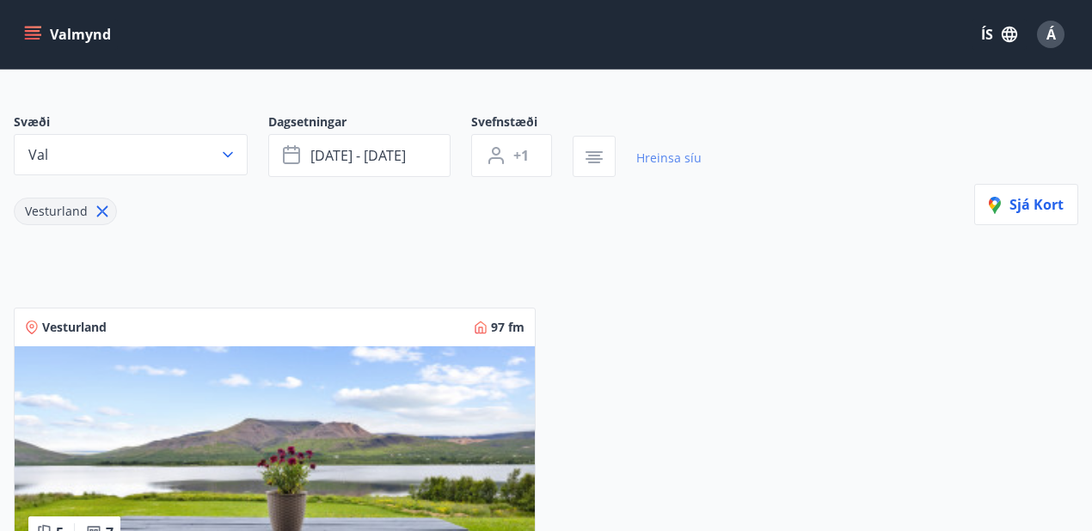
click at [674, 155] on link "Hreinsa síu" at bounding box center [668, 158] width 65 height 38
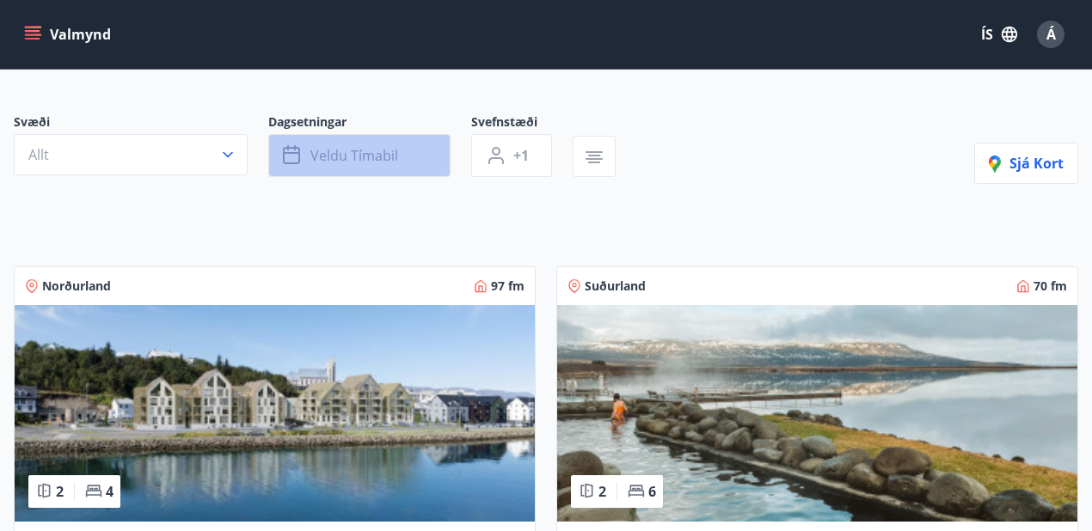
click at [283, 153] on icon "button" at bounding box center [291, 155] width 17 height 17
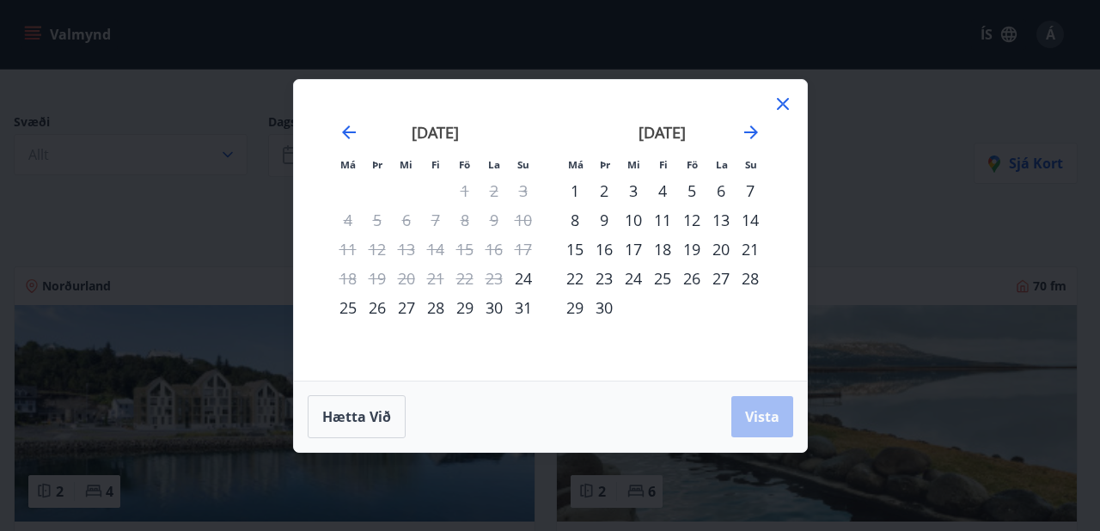
click at [454, 307] on div "29" at bounding box center [464, 307] width 29 height 29
click at [686, 186] on div "5" at bounding box center [691, 190] width 29 height 29
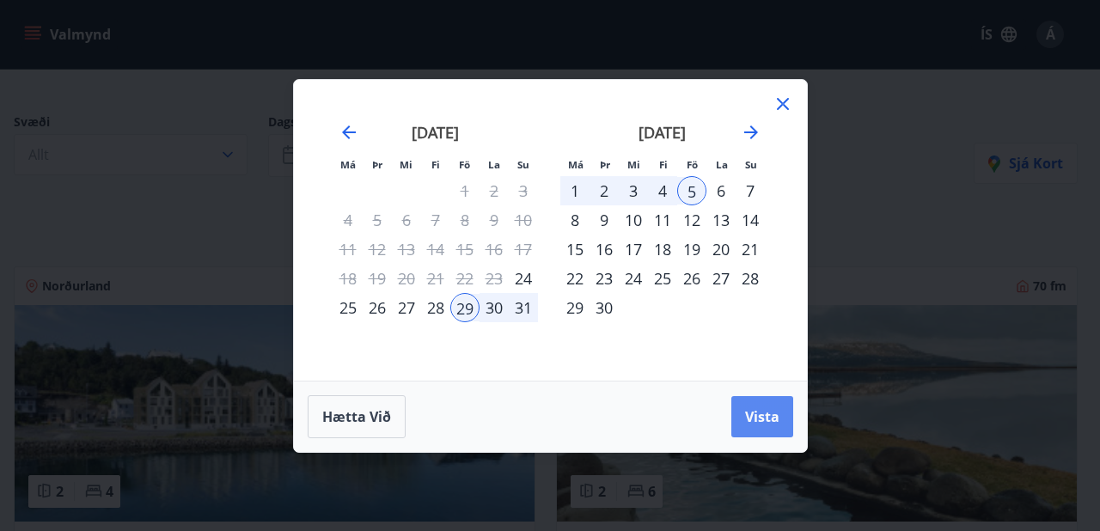
click at [759, 411] on span "Vista" at bounding box center [762, 416] width 34 height 19
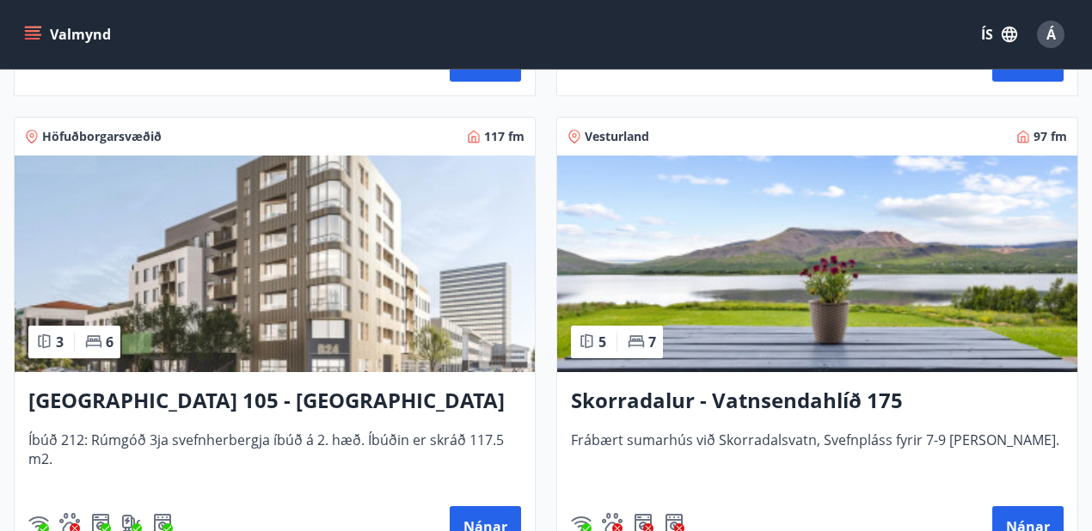
scroll to position [1318, 0]
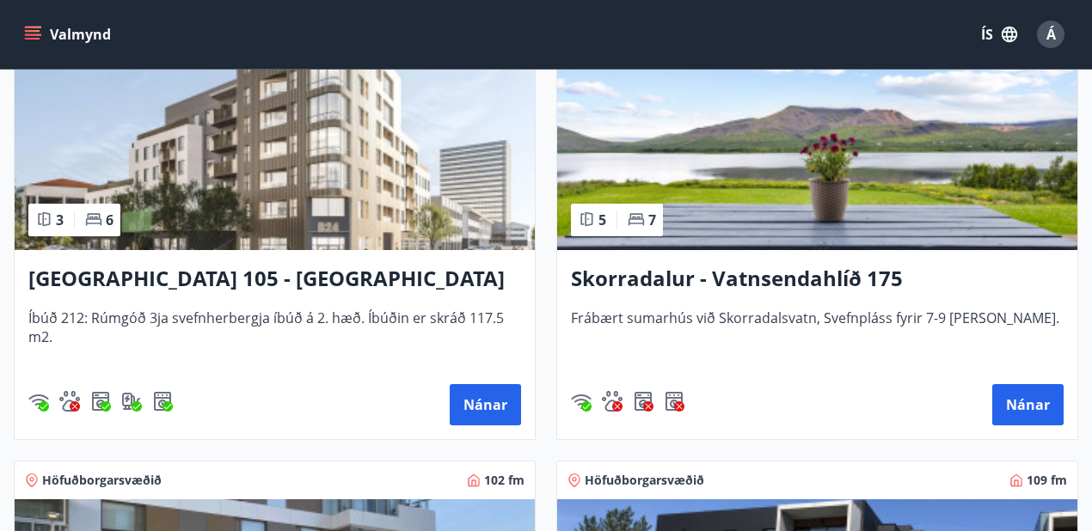
click at [645, 284] on h3 "Skorradalur - Vatnsendahlíð 175" at bounding box center [817, 279] width 493 height 31
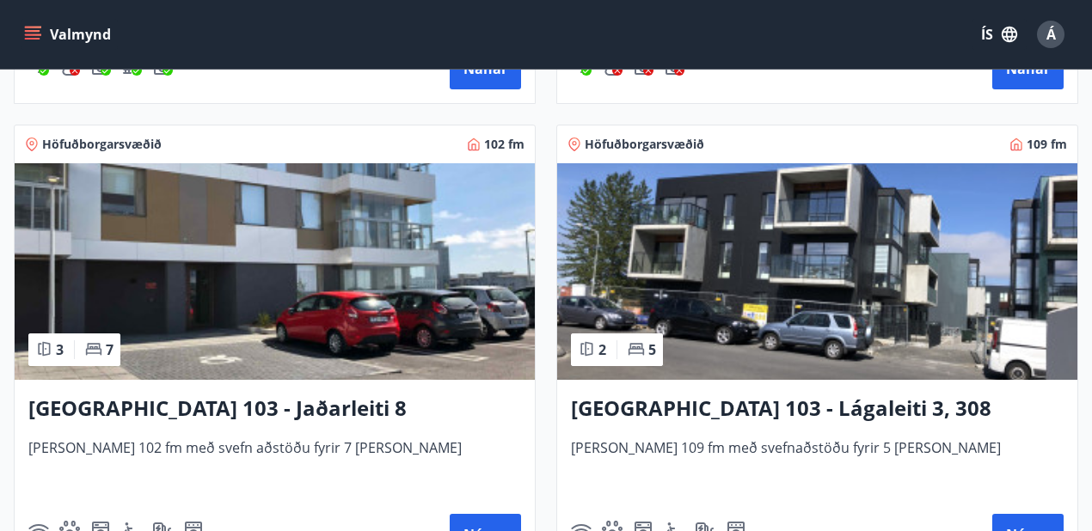
scroll to position [1661, 0]
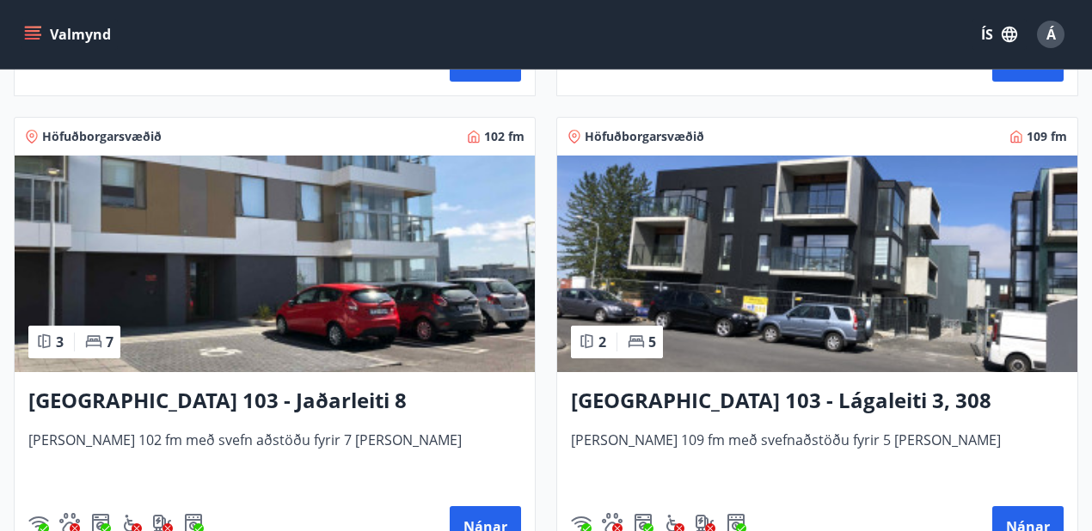
click at [676, 399] on h3 "Reykjavík 103 - Lágaleiti 3, 308" at bounding box center [817, 401] width 493 height 31
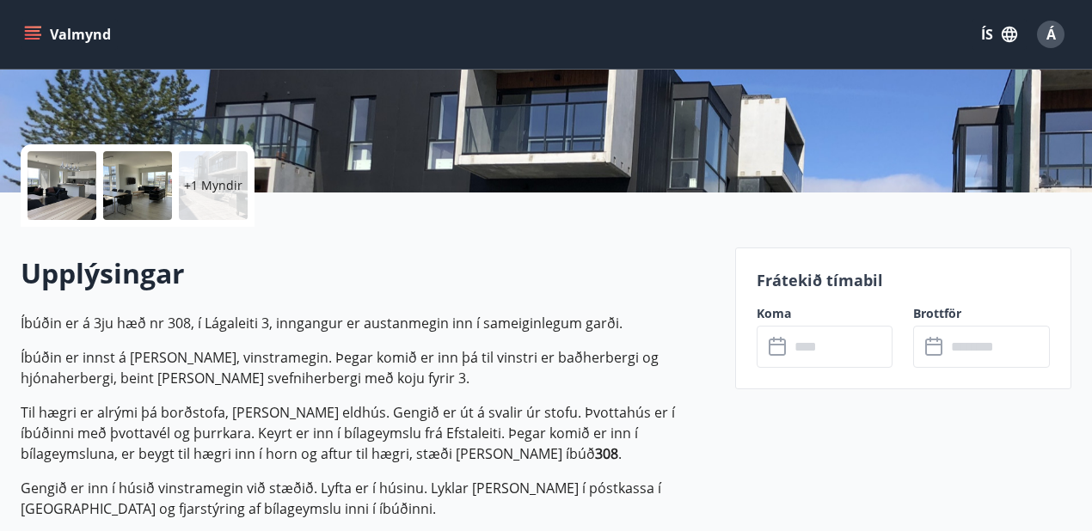
scroll to position [401, 0]
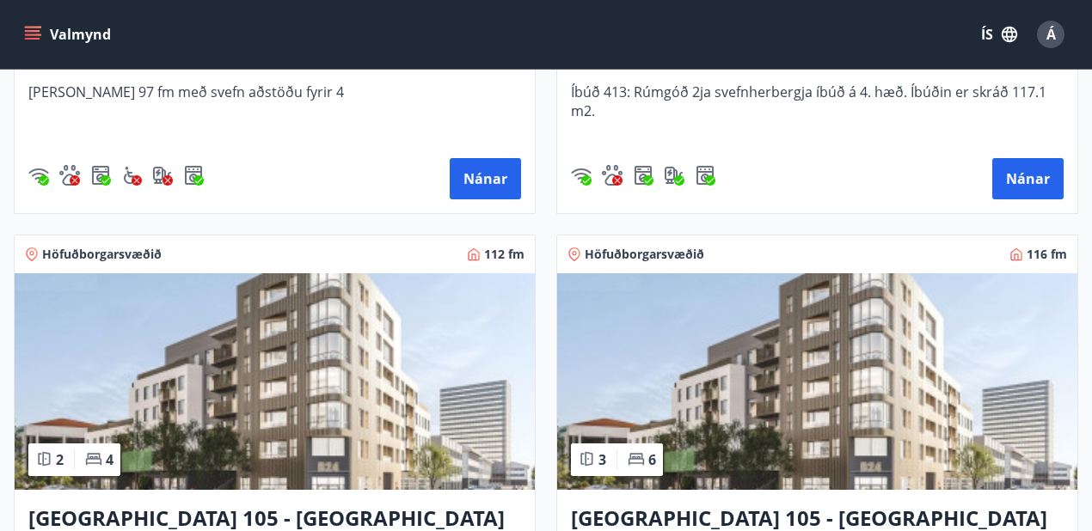
scroll to position [877, 0]
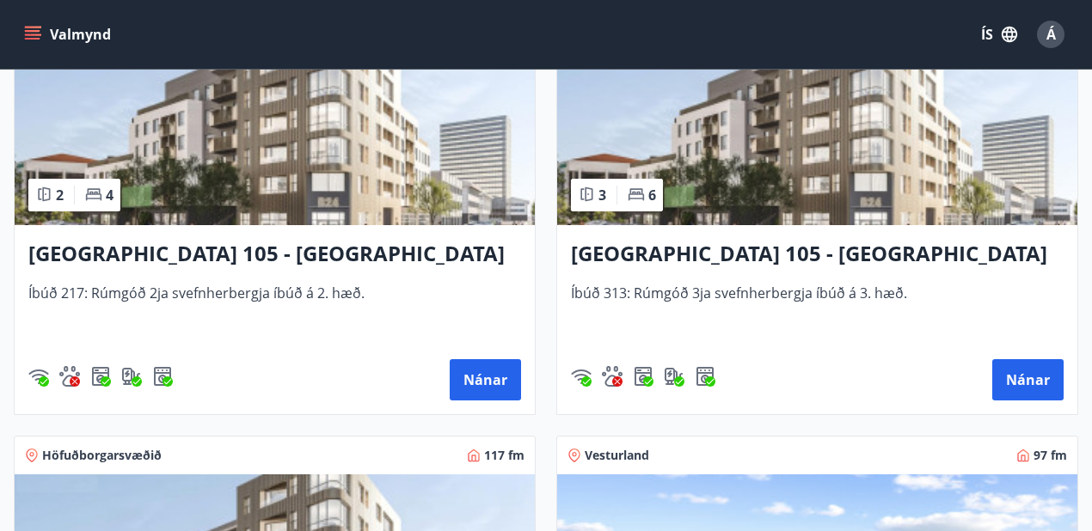
click at [818, 177] on img at bounding box center [817, 117] width 520 height 217
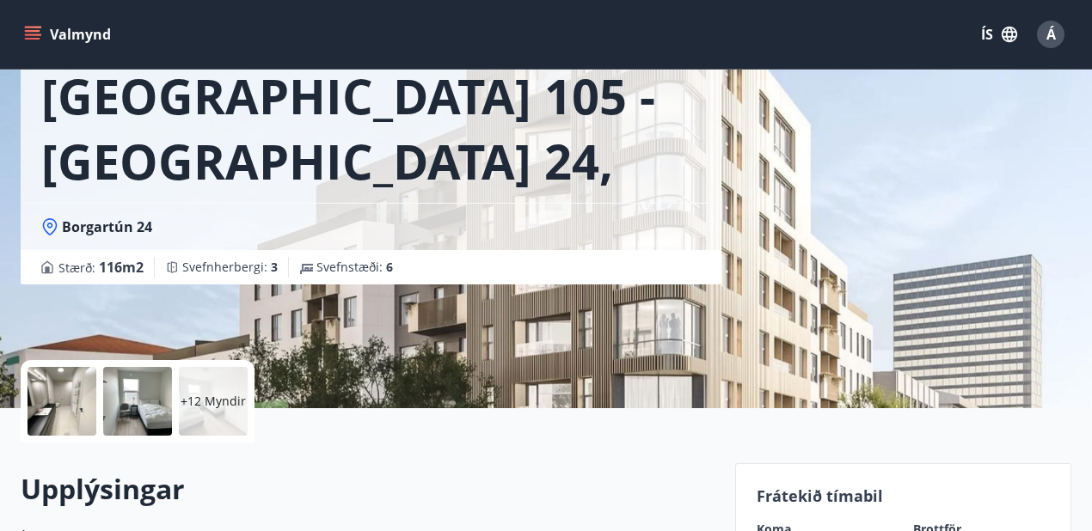
scroll to position [344, 0]
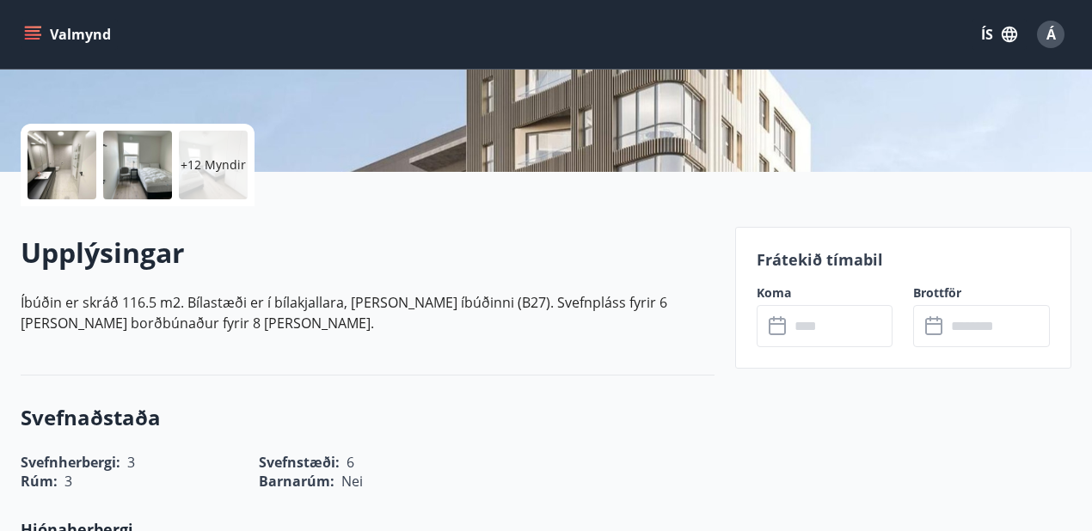
click at [781, 323] on icon at bounding box center [776, 324] width 17 height 2
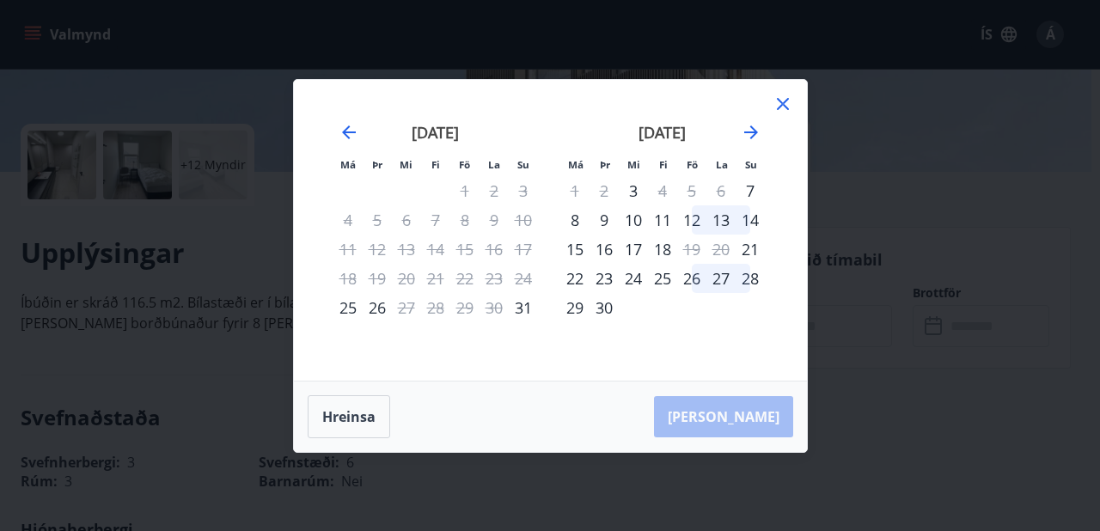
click at [786, 103] on icon at bounding box center [783, 104] width 21 height 21
click at [781, 104] on icon at bounding box center [783, 104] width 12 height 12
